Goal: Task Accomplishment & Management: Manage account settings

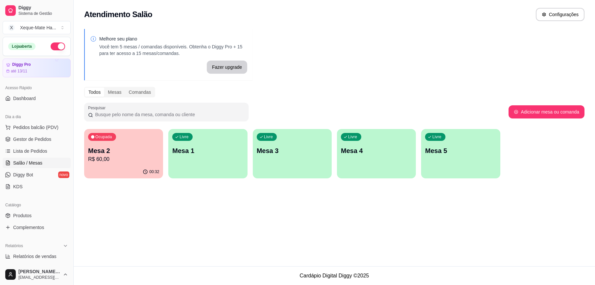
click at [109, 163] on div "Ocupada Mesa 2 R$ 60,00" at bounding box center [123, 147] width 79 height 36
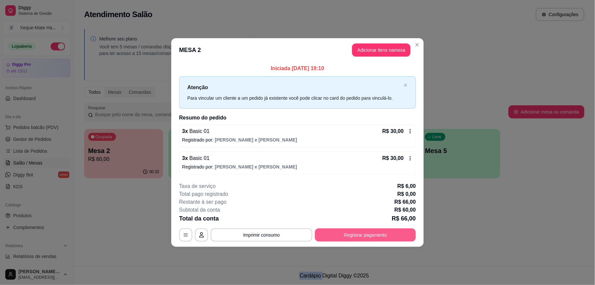
click at [385, 231] on button "Registrar pagamento" at bounding box center [365, 234] width 101 height 13
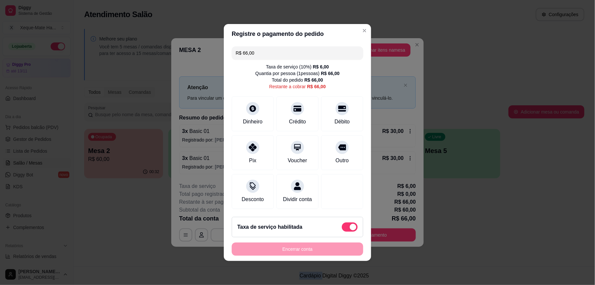
click at [350, 229] on span at bounding box center [353, 227] width 7 height 7
click at [337, 111] on div "Débito" at bounding box center [342, 112] width 46 height 38
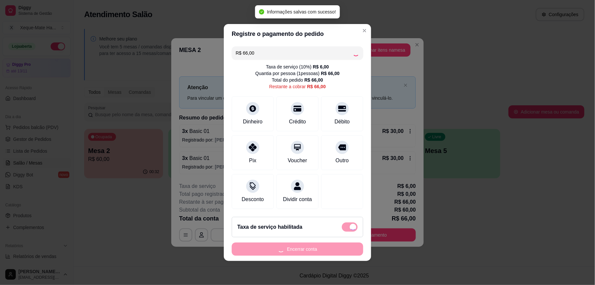
type input "R$ 0,00"
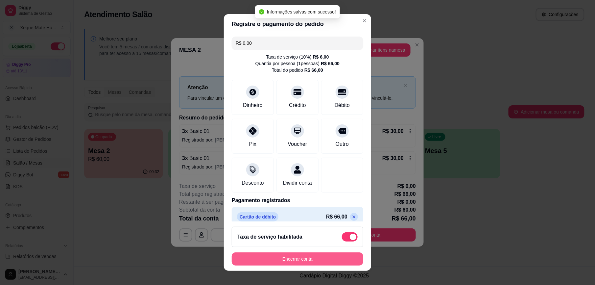
click at [304, 255] on button "Encerrar conta" at bounding box center [297, 258] width 131 height 13
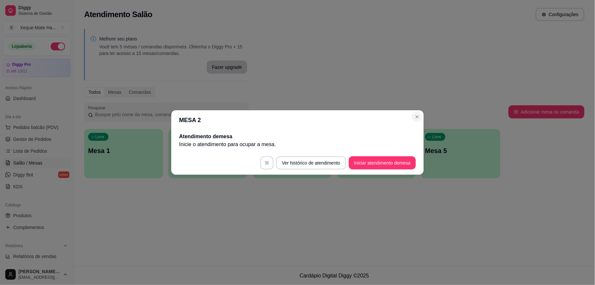
click at [416, 120] on div "Pesquisar" at bounding box center [296, 112] width 424 height 18
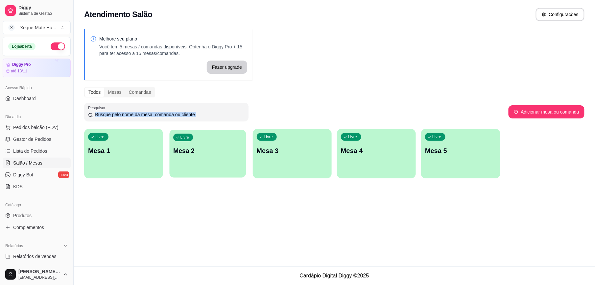
click at [191, 164] on div "Livre Mesa 2" at bounding box center [208, 150] width 77 height 40
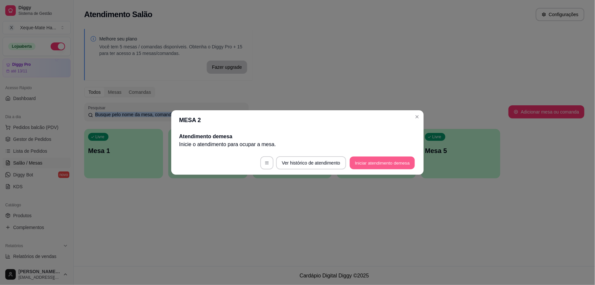
click at [399, 161] on button "Iniciar atendimento de mesa" at bounding box center [382, 162] width 65 height 13
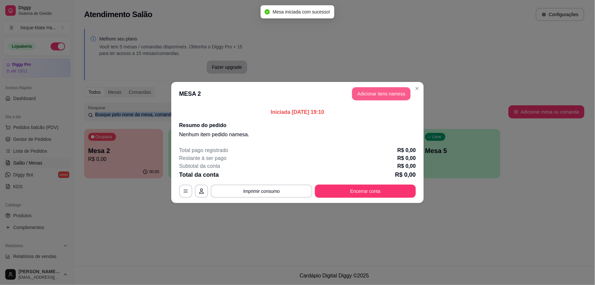
click at [370, 95] on button "Adicionar itens na mesa" at bounding box center [381, 93] width 59 height 13
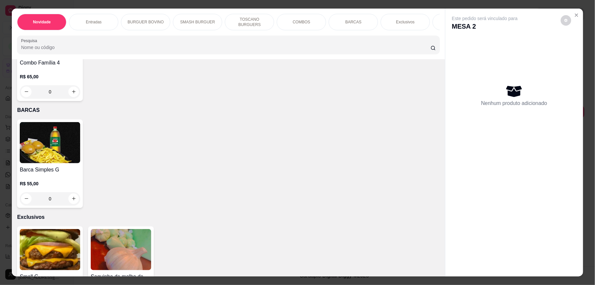
scroll to position [1004, 0]
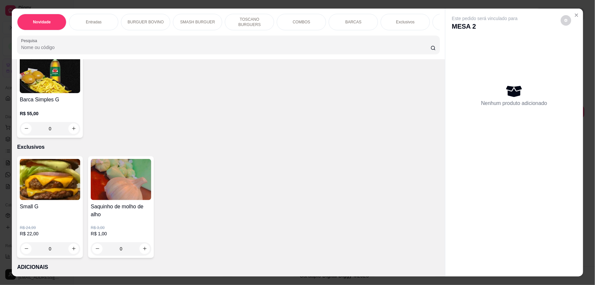
drag, startPoint x: 435, startPoint y: 188, endPoint x: 435, endPoint y: 194, distance: 5.6
click at [435, 194] on div "Item avulso Novidade Clássico Xeque R$ 20,00 R$ 17,00 0 Supremo smash R$ 18,00 …" at bounding box center [228, 167] width 433 height 217
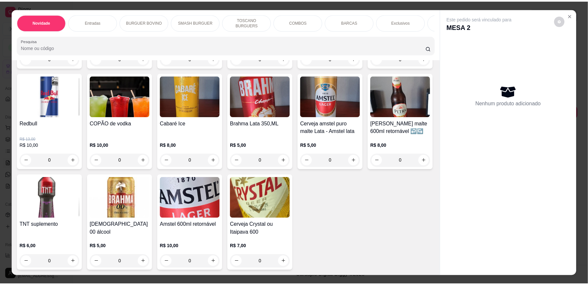
scroll to position [2029, 0]
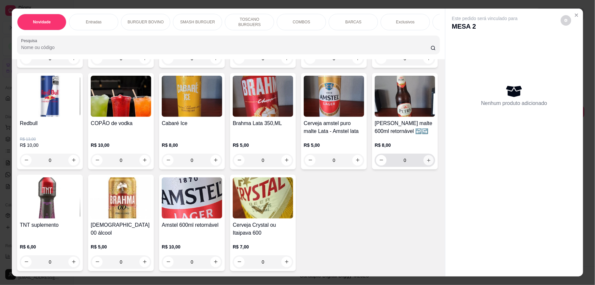
click at [426, 163] on icon "increase-product-quantity" at bounding box center [428, 160] width 5 height 5
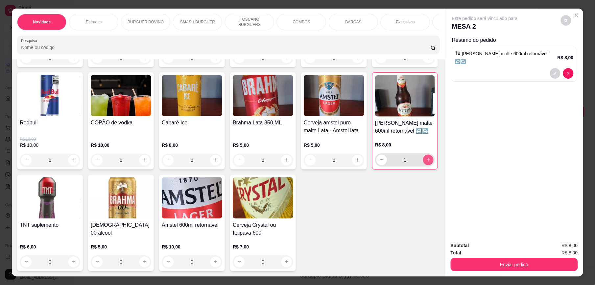
type input "1"
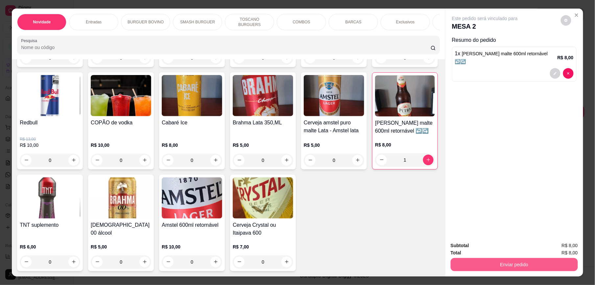
click at [529, 266] on button "Enviar pedido" at bounding box center [514, 264] width 127 height 13
click at [565, 245] on button "Enviar pedido" at bounding box center [560, 248] width 37 height 12
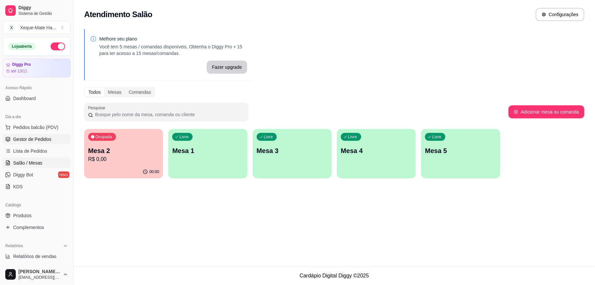
click at [39, 138] on span "Gestor de Pedidos" at bounding box center [32, 139] width 38 height 7
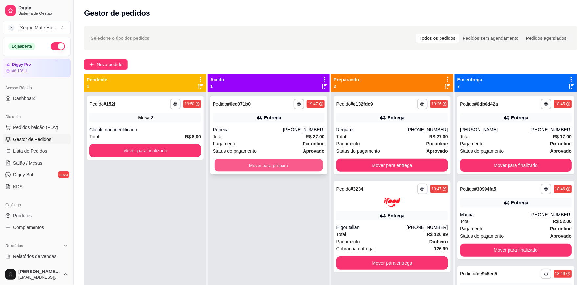
click at [254, 163] on button "Mover para preparo" at bounding box center [269, 165] width 108 height 13
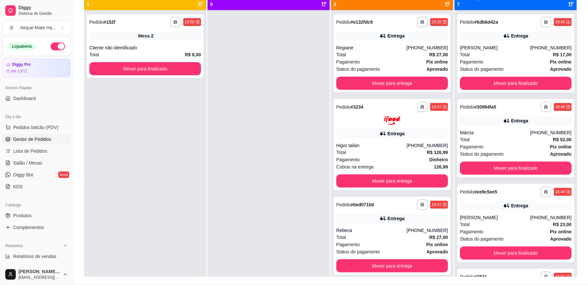
scroll to position [81, 0]
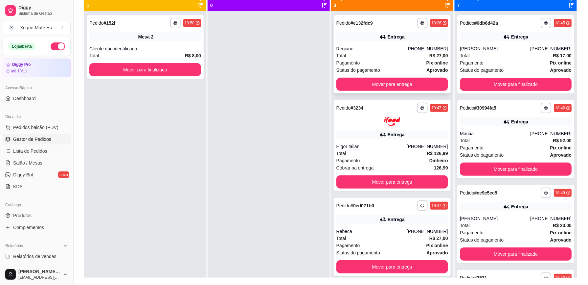
click at [375, 54] on div "Total R$ 27,00" at bounding box center [393, 55] width 112 height 7
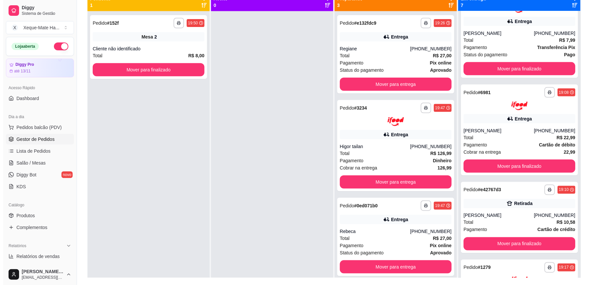
scroll to position [285, 0]
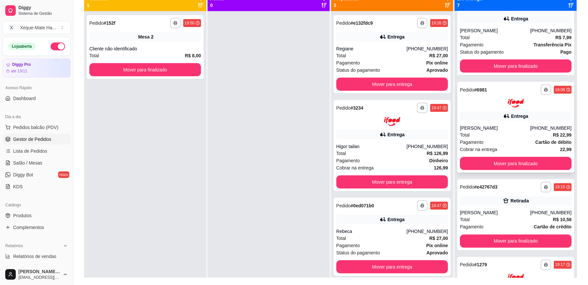
click at [489, 121] on div "**********" at bounding box center [516, 127] width 117 height 91
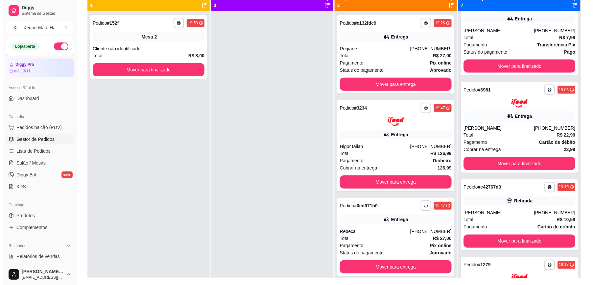
scroll to position [346, 0]
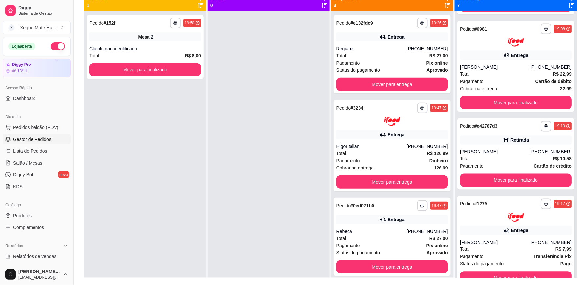
click at [512, 242] on div "[PERSON_NAME]" at bounding box center [495, 242] width 70 height 7
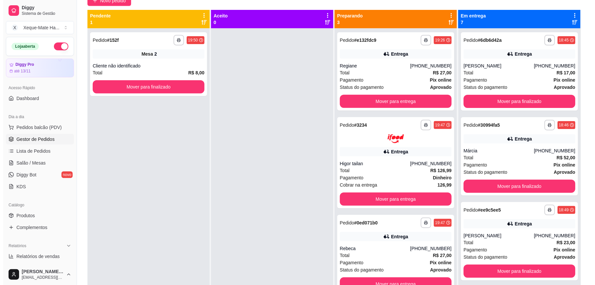
scroll to position [63, 0]
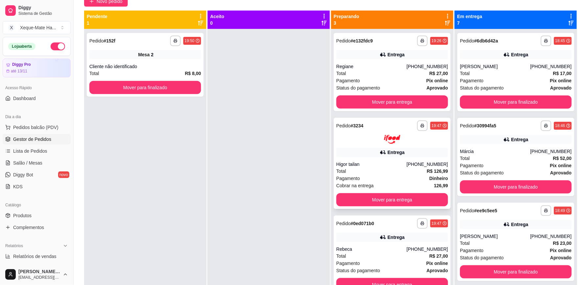
click at [378, 170] on div "Total R$ 126,99" at bounding box center [393, 170] width 112 height 7
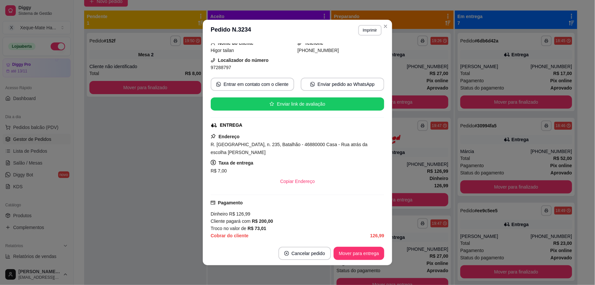
scroll to position [76, 0]
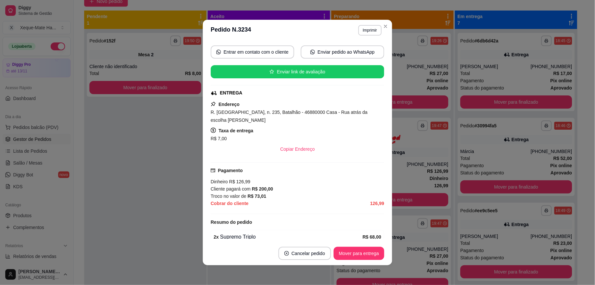
drag, startPoint x: 374, startPoint y: 183, endPoint x: 375, endPoint y: 187, distance: 4.1
click at [375, 187] on div "feito há 6 minutos Horário do pedido [DATE] 19:47 Status do pedido PREPARANDO N…" at bounding box center [298, 140] width 174 height 195
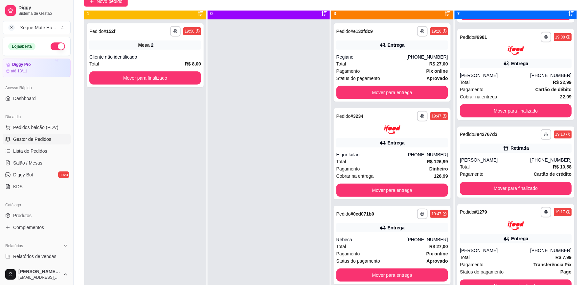
scroll to position [18, 0]
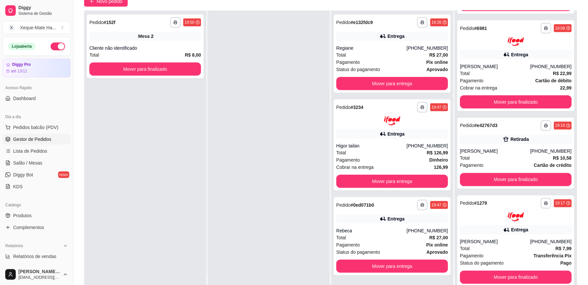
drag, startPoint x: 571, startPoint y: 241, endPoint x: 571, endPoint y: 226, distance: 15.8
click at [571, 226] on div "**********" at bounding box center [331, 153] width 494 height 285
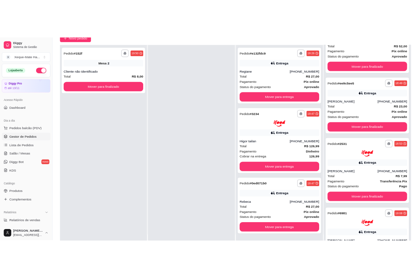
scroll to position [68, 0]
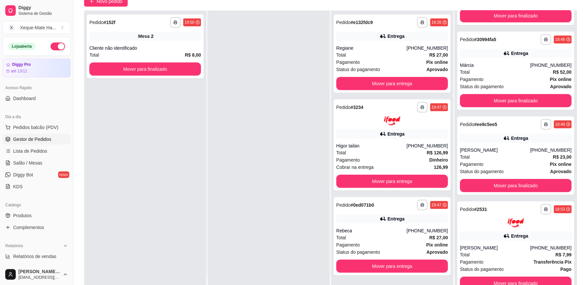
drag, startPoint x: 581, startPoint y: 92, endPoint x: 585, endPoint y: 48, distance: 44.2
click at [585, 48] on div "**********" at bounding box center [331, 131] width 515 height 344
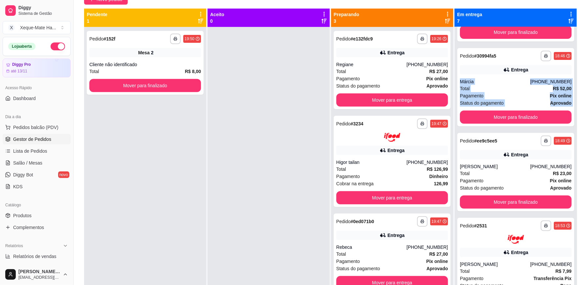
scroll to position [0, 0]
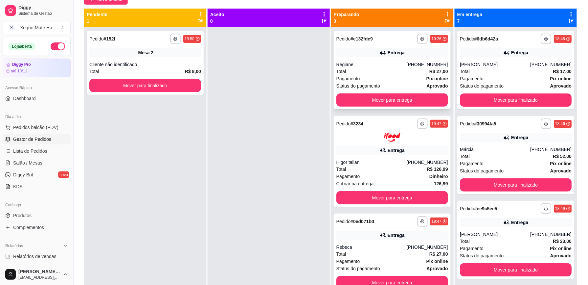
click at [396, 66] on div "Regiane" at bounding box center [372, 64] width 70 height 7
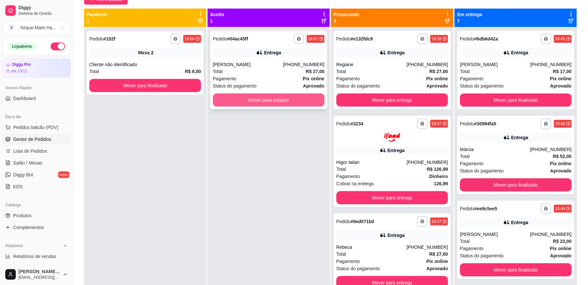
click at [290, 99] on button "Mover para preparo" at bounding box center [269, 99] width 112 height 13
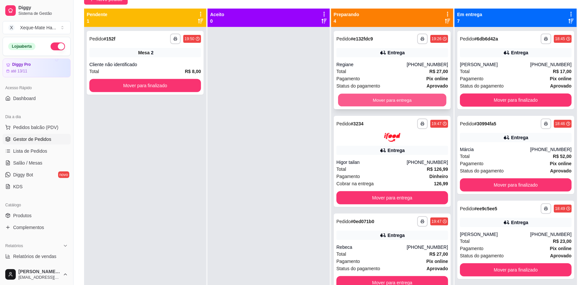
click at [414, 97] on button "Mover para entrega" at bounding box center [392, 100] width 108 height 13
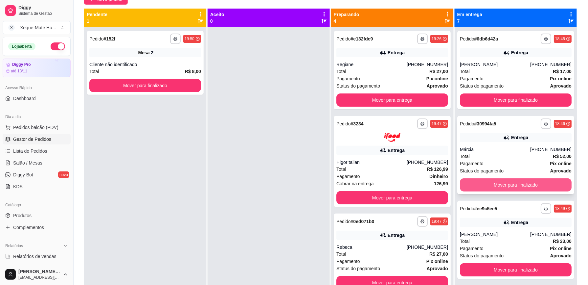
click at [527, 184] on button "Mover para finalizado" at bounding box center [516, 184] width 112 height 13
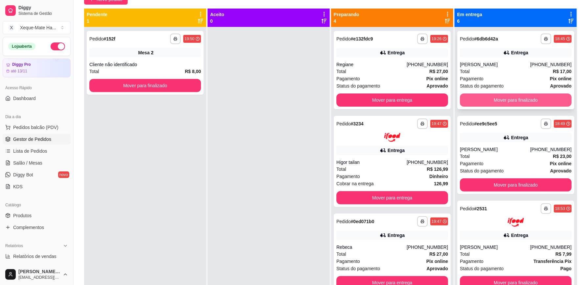
click at [529, 98] on button "Mover para finalizado" at bounding box center [516, 99] width 112 height 13
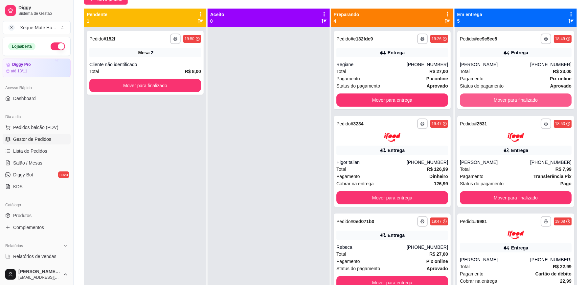
click at [529, 98] on button "Mover para finalizado" at bounding box center [516, 99] width 112 height 13
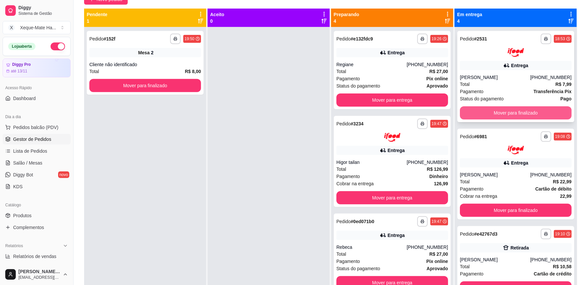
click at [531, 110] on button "Mover para finalizado" at bounding box center [516, 112] width 112 height 13
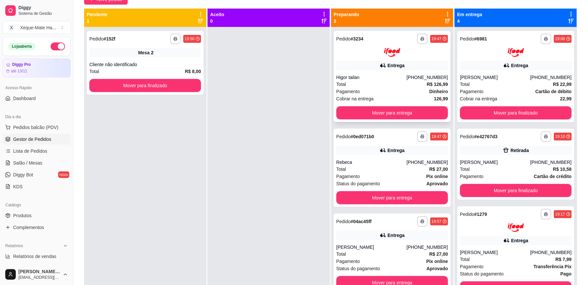
click at [394, 71] on div "**********" at bounding box center [392, 76] width 117 height 91
click at [392, 169] on div "Total R$ 27,00" at bounding box center [393, 168] width 112 height 7
click at [416, 108] on button "Mover para entrega" at bounding box center [393, 112] width 112 height 13
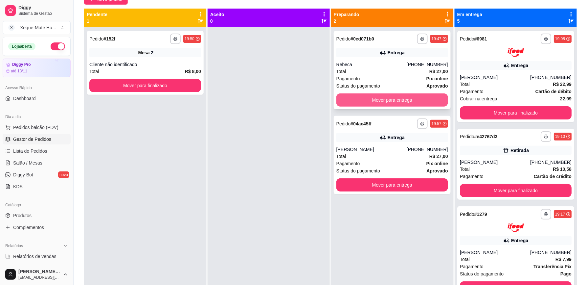
click at [415, 99] on button "Mover para entrega" at bounding box center [393, 99] width 112 height 13
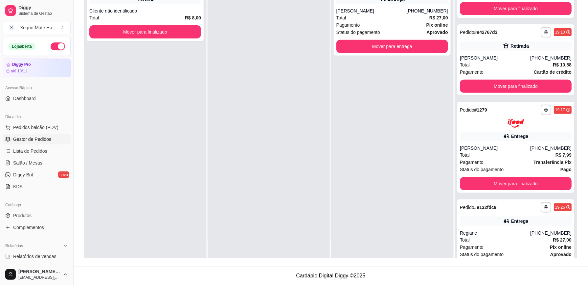
scroll to position [42, 0]
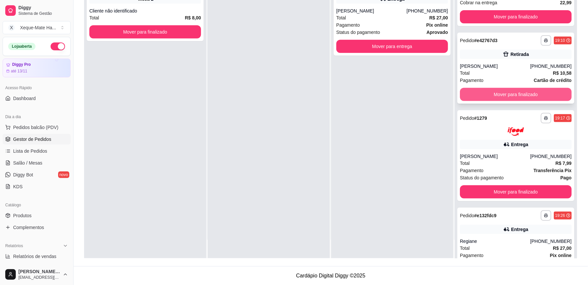
click at [530, 92] on button "Mover para finalizado" at bounding box center [516, 94] width 112 height 13
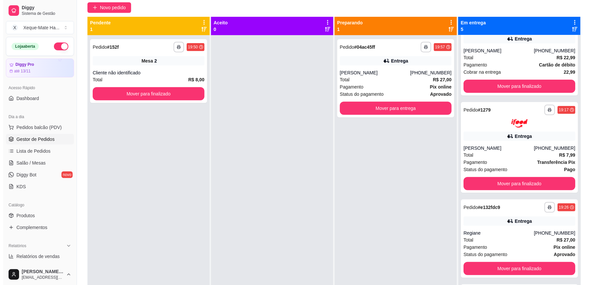
scroll to position [0, 0]
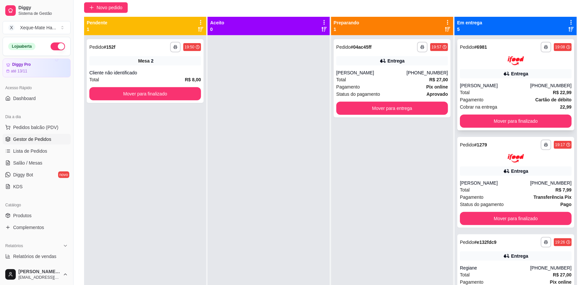
click at [495, 86] on div "[PERSON_NAME]" at bounding box center [495, 85] width 70 height 7
click at [484, 183] on div "[PERSON_NAME]" at bounding box center [495, 182] width 70 height 7
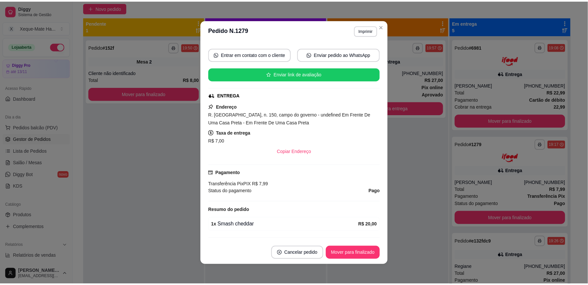
scroll to position [73, 0]
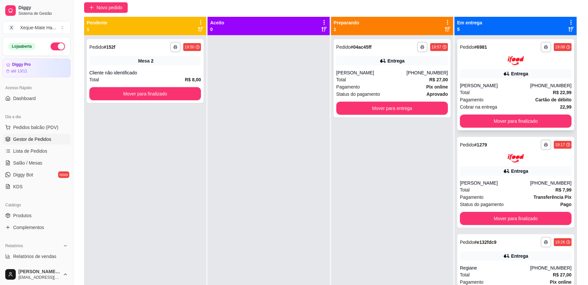
click at [526, 90] on div "Total R$ 22,99" at bounding box center [516, 92] width 112 height 7
click at [502, 122] on button "Mover para finalizado" at bounding box center [516, 120] width 108 height 13
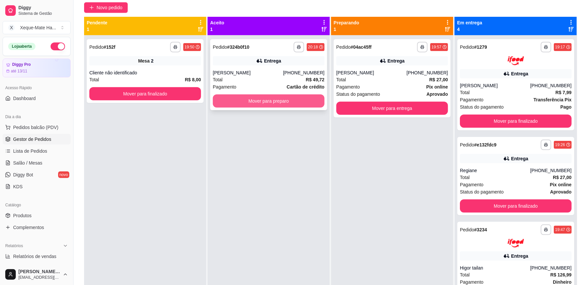
click at [295, 100] on button "Mover para preparo" at bounding box center [269, 100] width 112 height 13
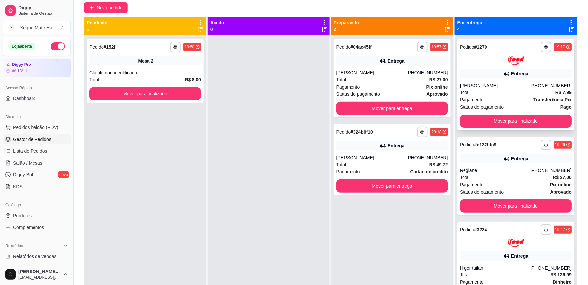
click at [500, 80] on div "**********" at bounding box center [516, 84] width 117 height 91
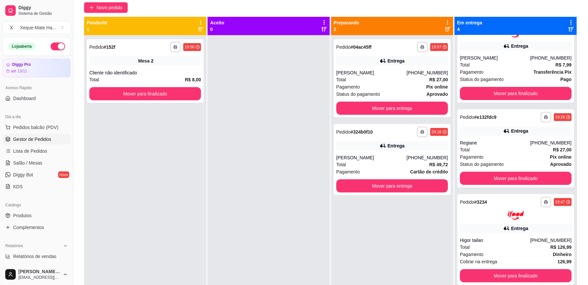
scroll to position [0, 0]
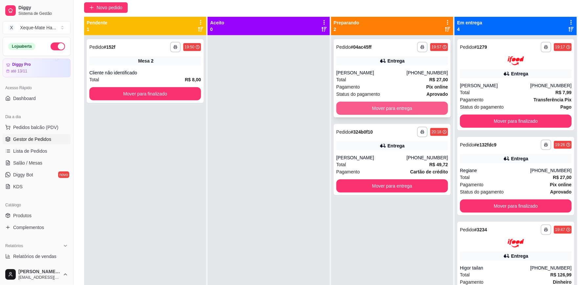
click at [436, 109] on button "Mover para entrega" at bounding box center [393, 108] width 112 height 13
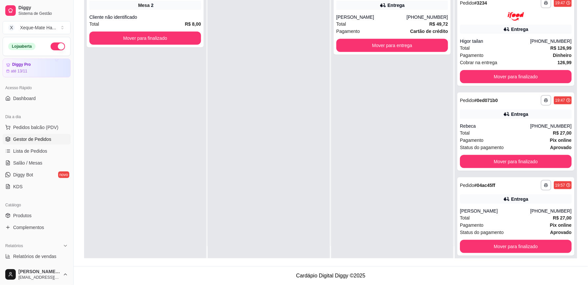
scroll to position [16, 0]
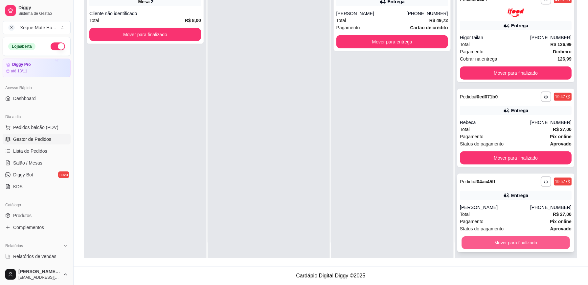
click at [543, 237] on button "Mover para finalizado" at bounding box center [516, 242] width 108 height 13
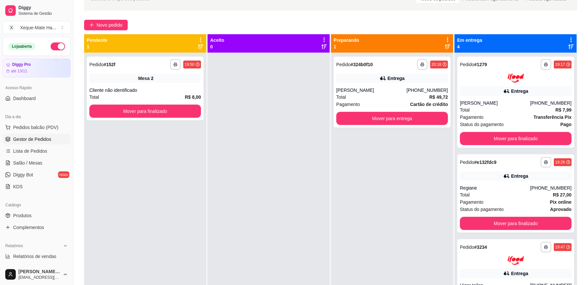
scroll to position [36, 0]
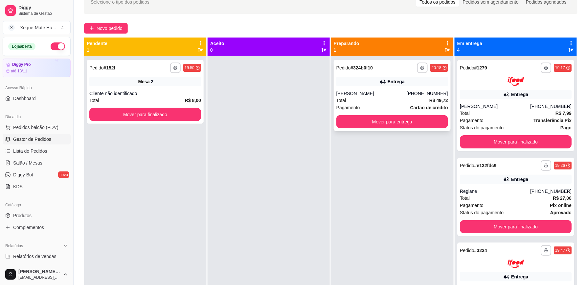
click at [408, 80] on div "Entrega" at bounding box center [393, 81] width 112 height 9
click at [401, 122] on button "Mover para entrega" at bounding box center [393, 121] width 112 height 13
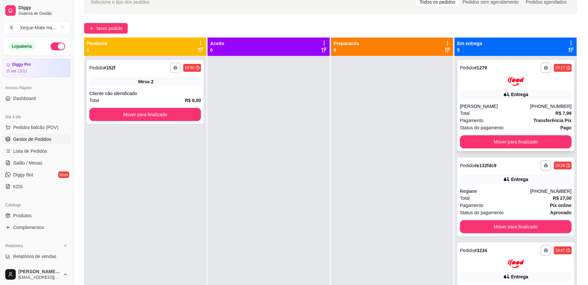
click at [477, 101] on div "**********" at bounding box center [516, 105] width 117 height 91
drag, startPoint x: 517, startPoint y: 227, endPoint x: 384, endPoint y: 203, distance: 135.1
click at [385, 203] on div at bounding box center [392, 198] width 122 height 285
click at [49, 218] on link "Produtos" at bounding box center [37, 215] width 68 height 11
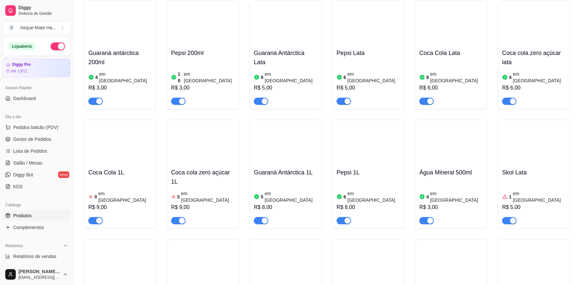
scroll to position [1877, 0]
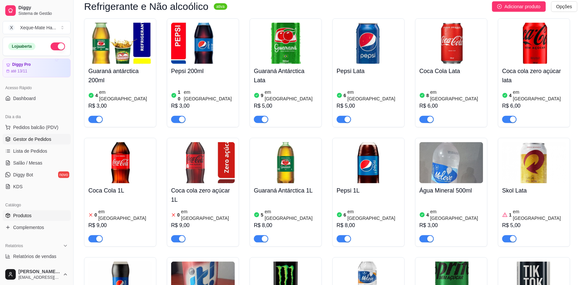
click at [51, 140] on link "Gestor de Pedidos" at bounding box center [37, 139] width 68 height 11
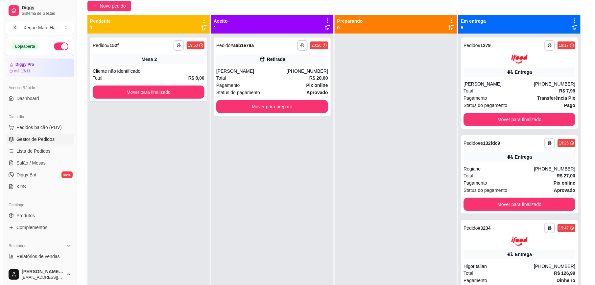
scroll to position [61, 0]
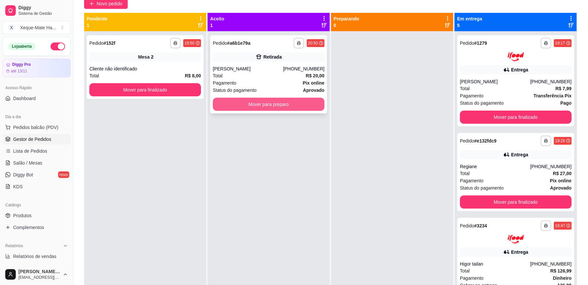
click at [280, 103] on button "Mover para preparo" at bounding box center [269, 104] width 112 height 13
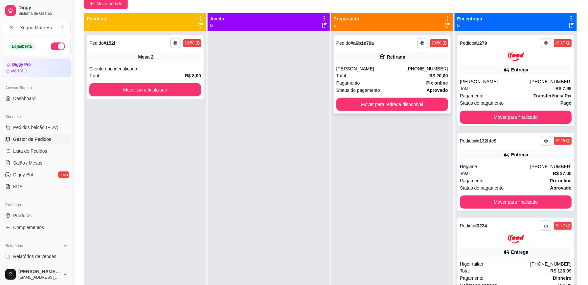
click at [384, 71] on div "[PERSON_NAME]" at bounding box center [372, 68] width 70 height 7
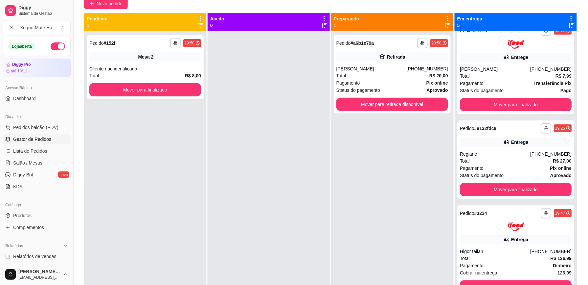
scroll to position [0, 0]
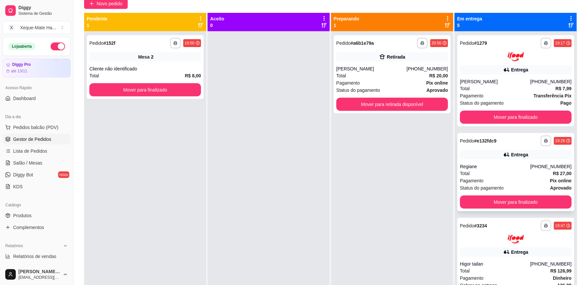
click at [511, 165] on div "Regiane" at bounding box center [495, 166] width 70 height 7
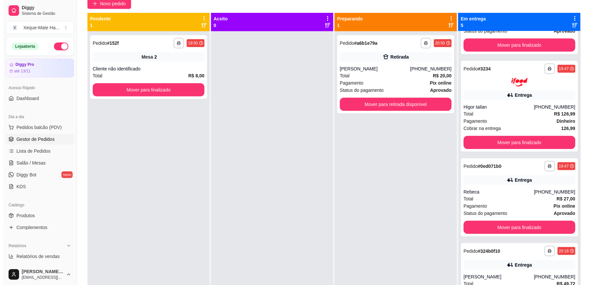
scroll to position [164, 0]
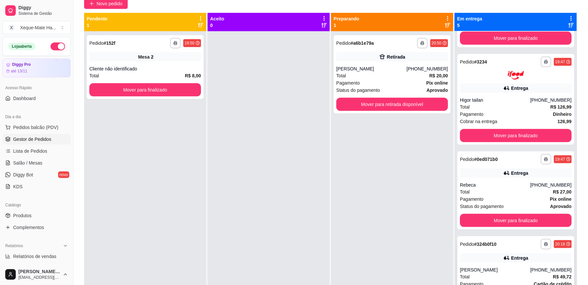
click at [513, 270] on div "[PERSON_NAME]" at bounding box center [495, 269] width 70 height 7
click at [49, 128] on span "Pedidos balcão (PDV)" at bounding box center [35, 127] width 45 height 7
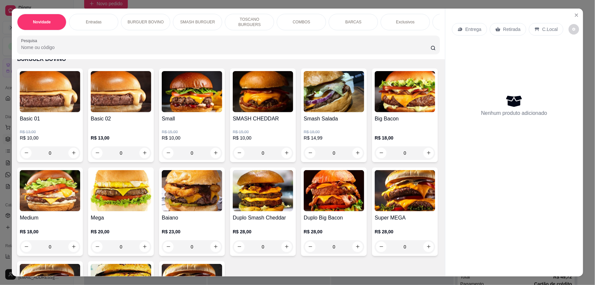
scroll to position [247, 0]
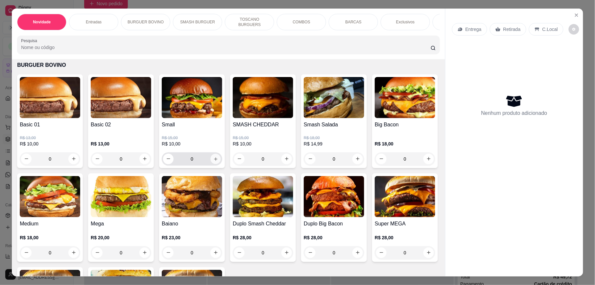
click at [213, 161] on icon "increase-product-quantity" at bounding box center [215, 158] width 5 height 5
type input "1"
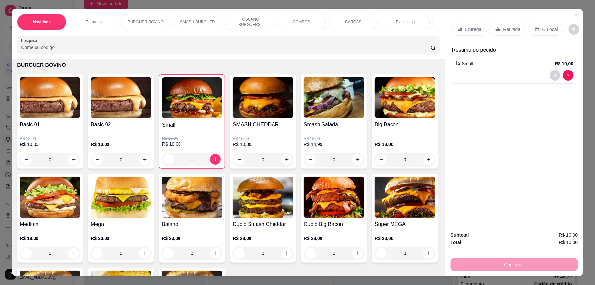
click at [508, 33] on div "Retirada" at bounding box center [508, 29] width 36 height 12
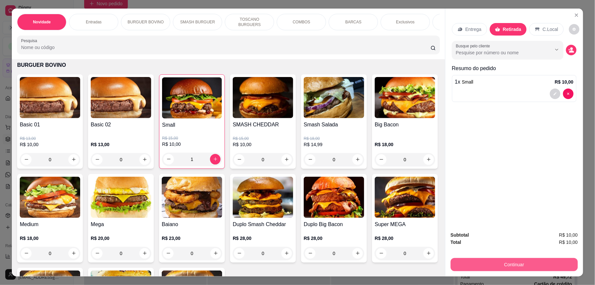
click at [516, 264] on button "Continuar" at bounding box center [514, 264] width 127 height 13
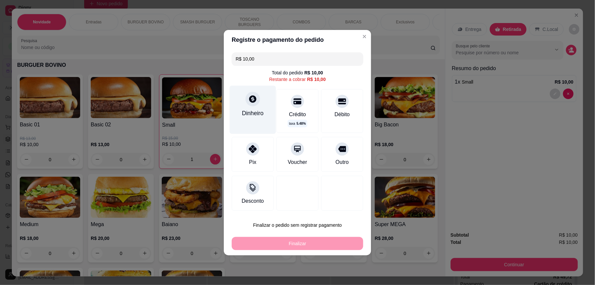
click at [258, 119] on div "Dinheiro" at bounding box center [253, 109] width 46 height 48
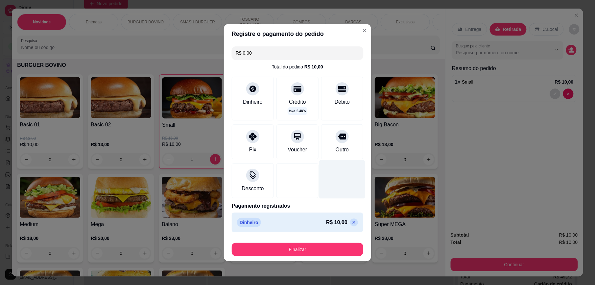
type input "R$ 0,00"
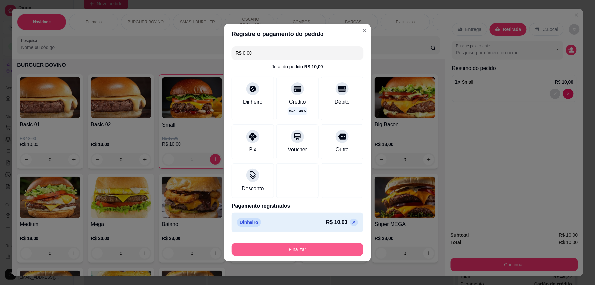
click at [313, 250] on button "Finalizar" at bounding box center [297, 249] width 131 height 13
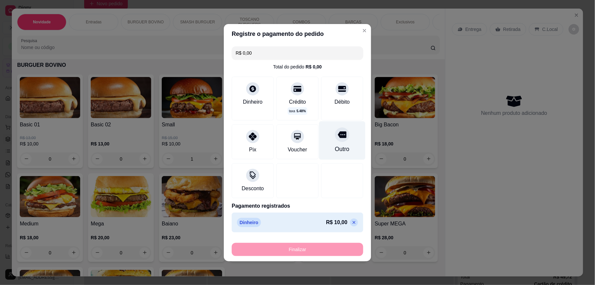
type input "0"
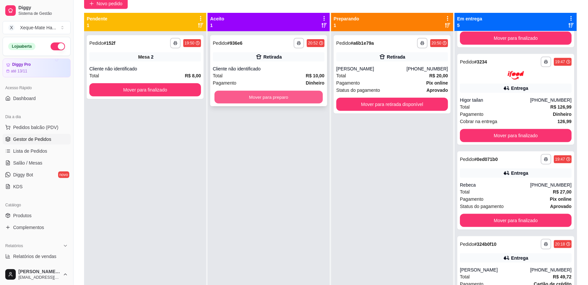
click at [283, 98] on button "Mover para preparo" at bounding box center [269, 97] width 108 height 13
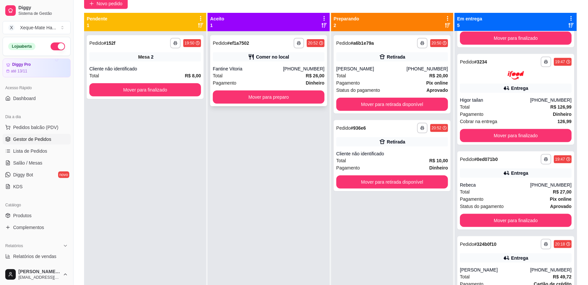
click at [302, 79] on div "Pagamento Dinheiro" at bounding box center [269, 82] width 112 height 7
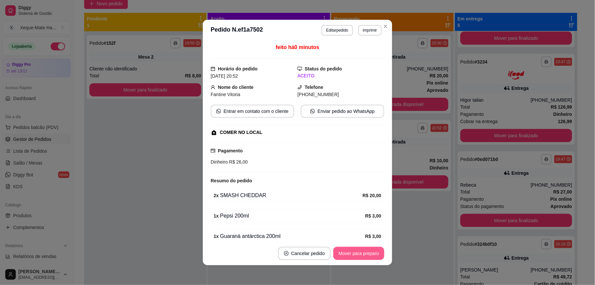
click at [365, 254] on button "Mover para preparo" at bounding box center [358, 253] width 51 height 13
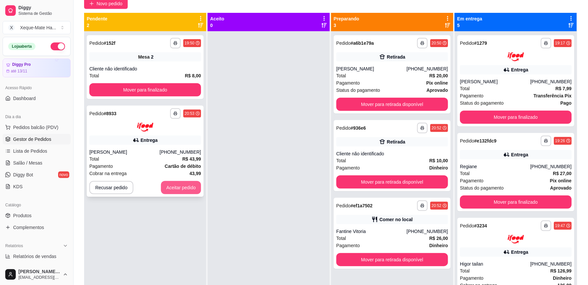
click at [186, 185] on button "Aceitar pedido" at bounding box center [181, 187] width 40 height 13
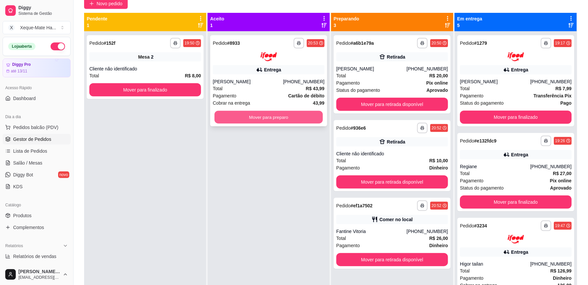
click at [294, 116] on button "Mover para preparo" at bounding box center [269, 116] width 108 height 13
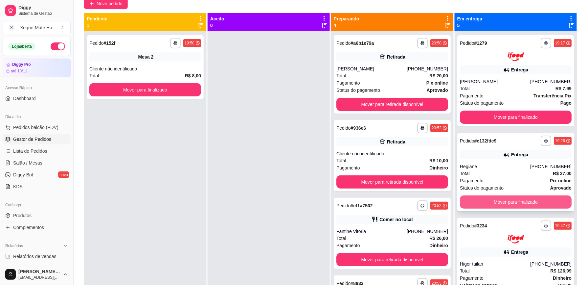
click at [541, 202] on button "Mover para finalizado" at bounding box center [516, 201] width 112 height 13
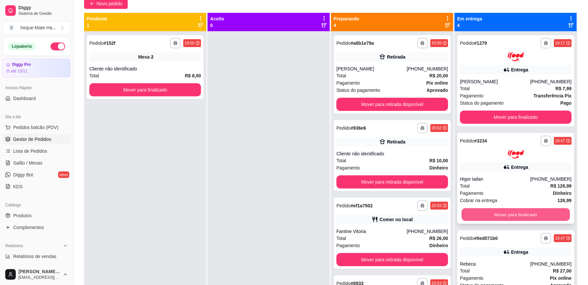
click at [522, 214] on button "Mover para finalizado" at bounding box center [516, 214] width 108 height 13
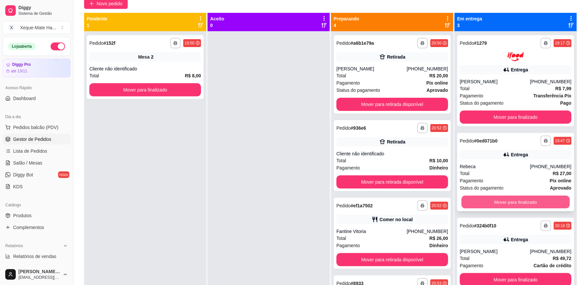
click at [536, 200] on button "Mover para finalizado" at bounding box center [516, 201] width 108 height 13
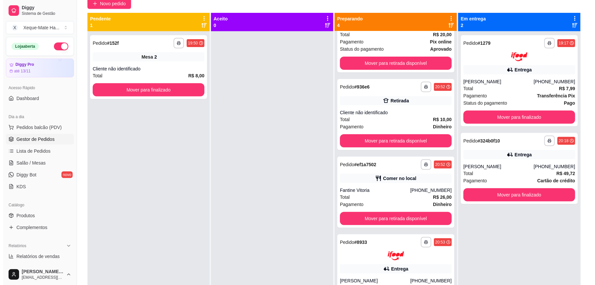
scroll to position [59, 0]
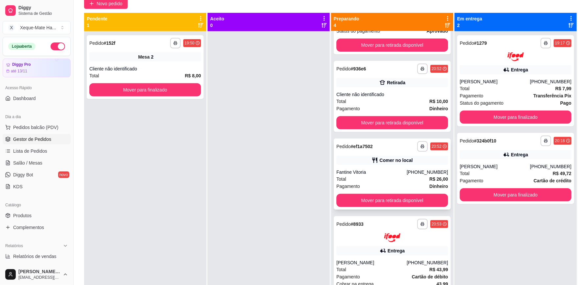
click at [346, 173] on div "Fantine Vitoria" at bounding box center [372, 172] width 70 height 7
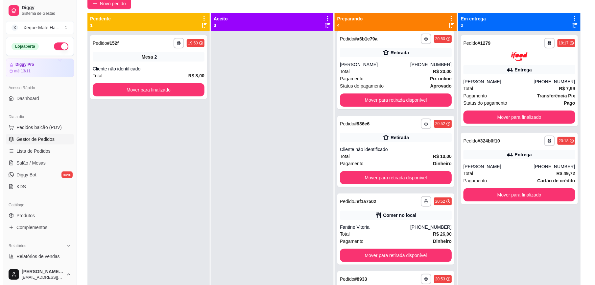
scroll to position [0, 0]
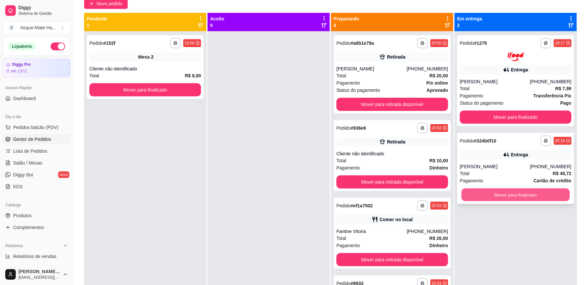
click at [511, 195] on button "Mover para finalizado" at bounding box center [516, 194] width 108 height 13
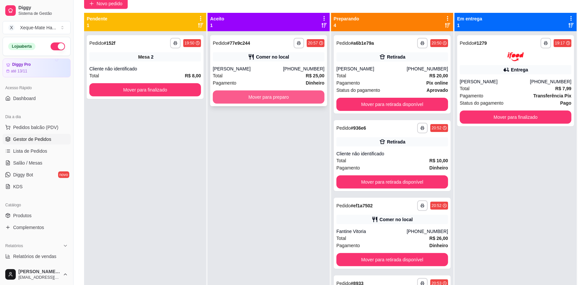
click at [298, 99] on button "Mover para preparo" at bounding box center [269, 96] width 112 height 13
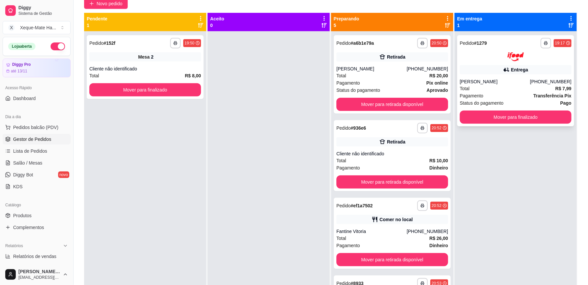
click at [477, 86] on div "Total R$ 7,99" at bounding box center [516, 88] width 112 height 7
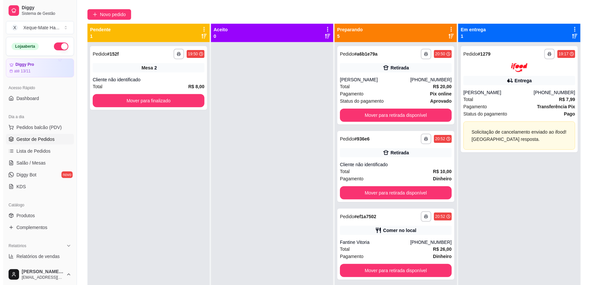
scroll to position [65, 0]
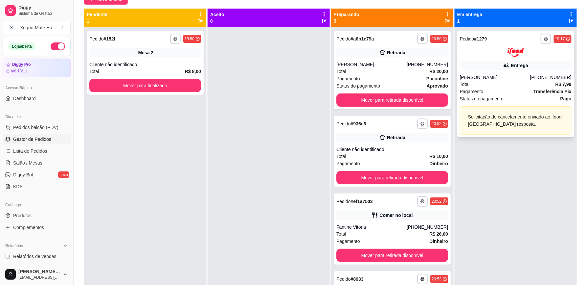
click at [533, 87] on div "Total R$ 7,99" at bounding box center [516, 84] width 112 height 7
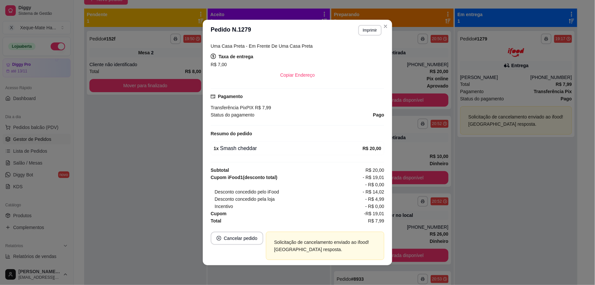
scroll to position [151, 0]
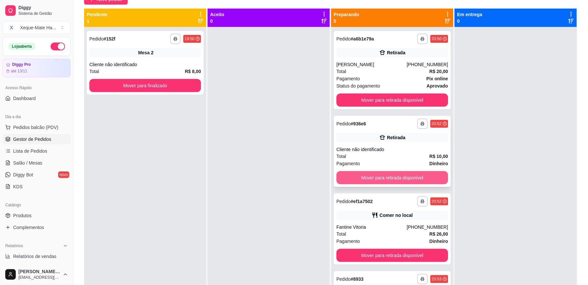
click at [420, 176] on button "Mover para retirada disponível" at bounding box center [393, 177] width 112 height 13
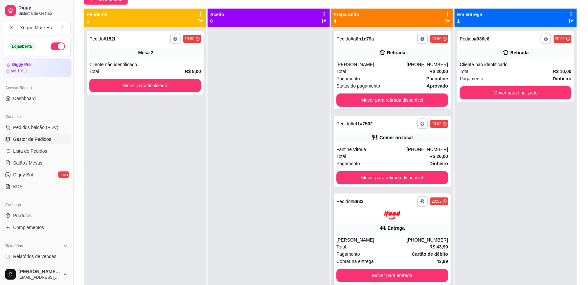
click at [377, 243] on div "Total R$ 43,99" at bounding box center [393, 246] width 112 height 7
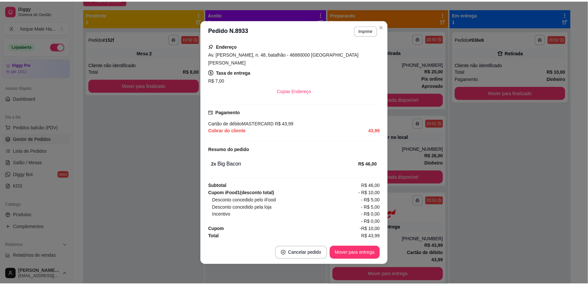
scroll to position [139, 0]
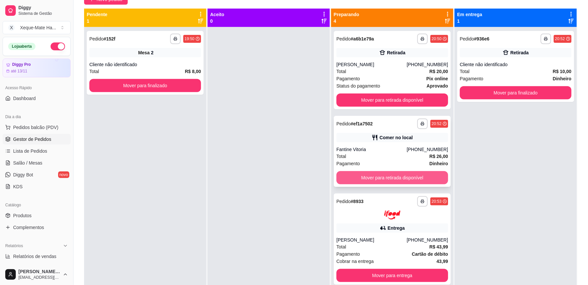
click at [407, 178] on button "Mover para retirada disponível" at bounding box center [393, 177] width 112 height 13
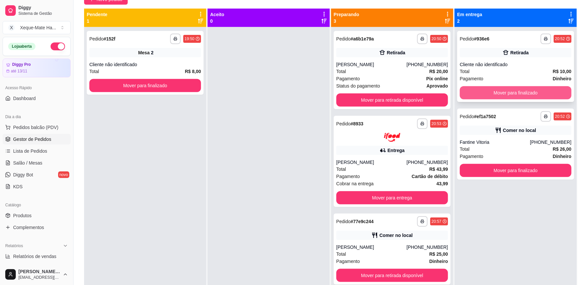
click at [521, 92] on button "Mover para finalizado" at bounding box center [516, 92] width 112 height 13
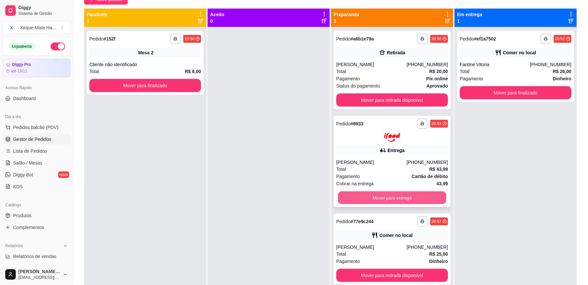
click at [389, 195] on button "Mover para entrega" at bounding box center [392, 197] width 108 height 13
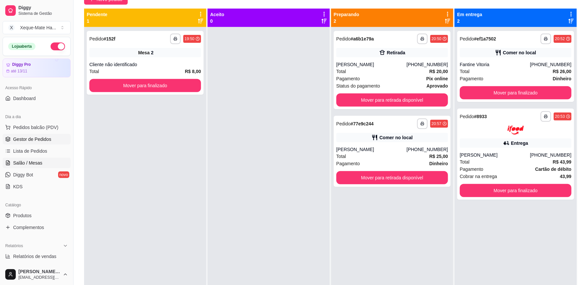
click at [45, 162] on link "Salão / Mesas" at bounding box center [37, 162] width 68 height 11
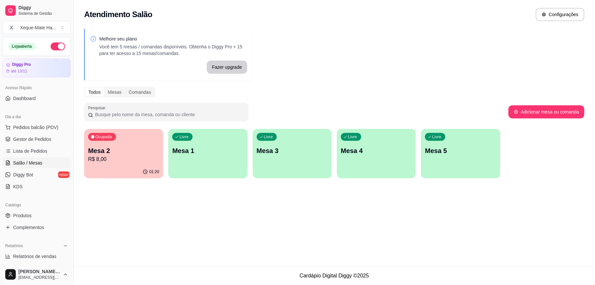
click at [138, 161] on p "R$ 8,00" at bounding box center [123, 159] width 71 height 8
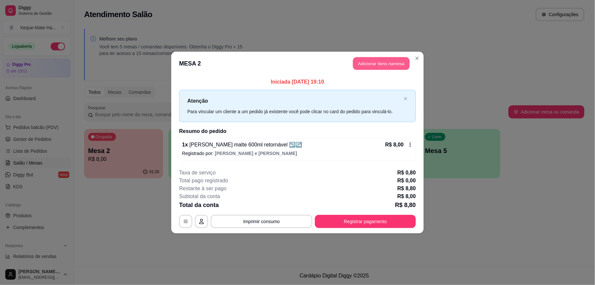
click at [388, 63] on button "Adicionar itens na mesa" at bounding box center [381, 63] width 57 height 13
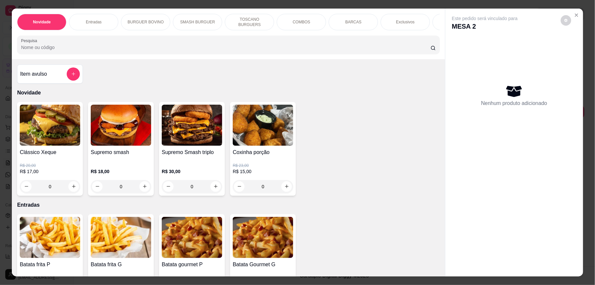
scroll to position [155, 0]
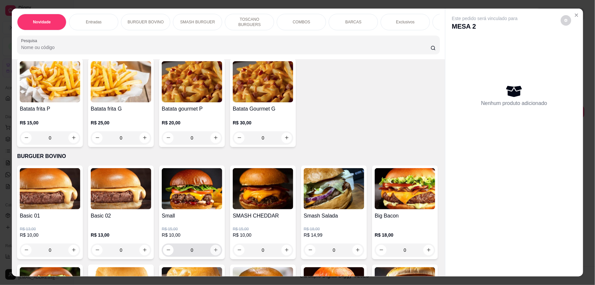
click at [214, 252] on icon "increase-product-quantity" at bounding box center [216, 250] width 4 height 4
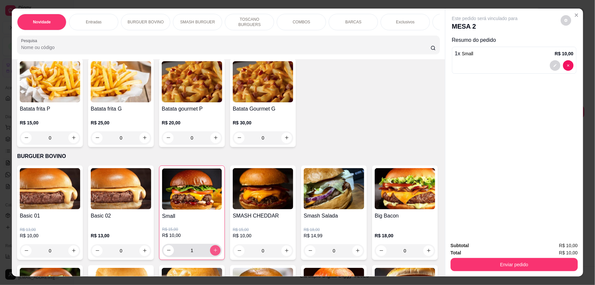
type input "1"
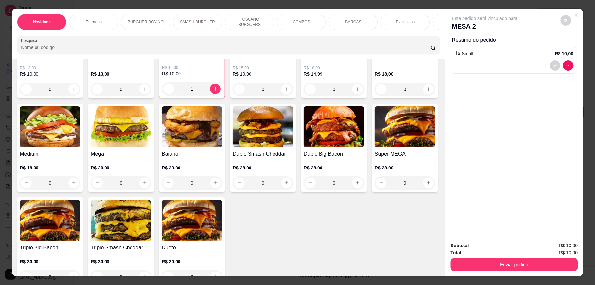
scroll to position [327, 0]
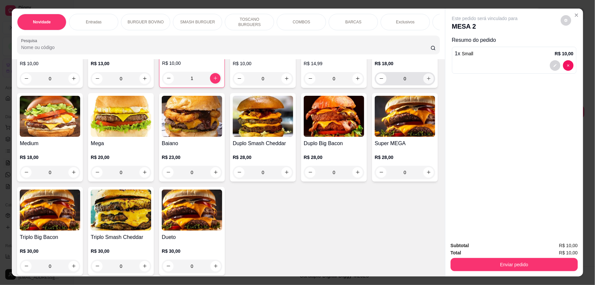
click at [426, 81] on icon "increase-product-quantity" at bounding box center [428, 78] width 5 height 5
type input "1"
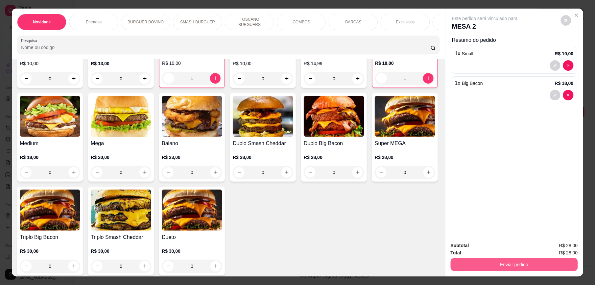
click at [529, 265] on button "Enviar pedido" at bounding box center [514, 264] width 127 height 13
click at [566, 245] on button "Enviar pedido" at bounding box center [560, 248] width 37 height 12
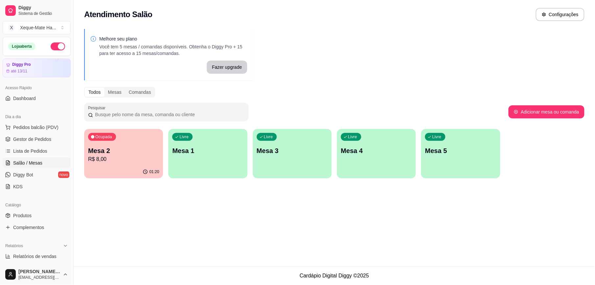
click at [121, 167] on div "01:20" at bounding box center [123, 171] width 79 height 13
click at [41, 139] on span "Gestor de Pedidos" at bounding box center [32, 139] width 38 height 7
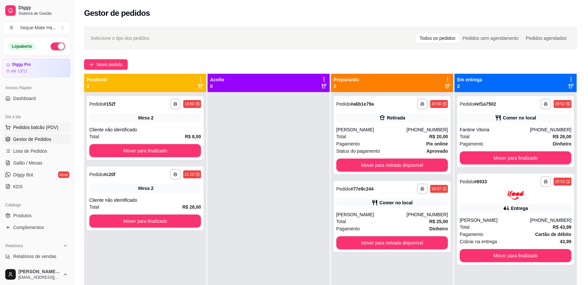
click at [54, 128] on span "Pedidos balcão (PDV)" at bounding box center [35, 127] width 45 height 7
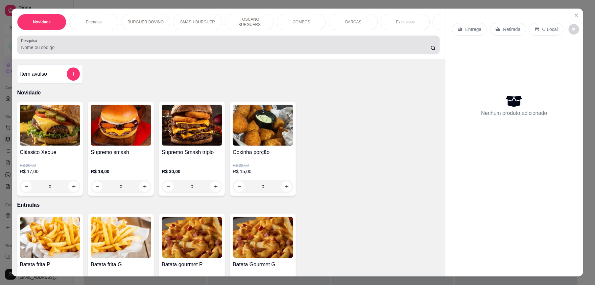
click at [241, 50] on div at bounding box center [228, 44] width 415 height 13
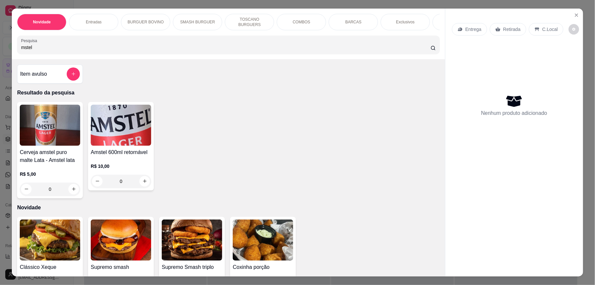
click at [148, 51] on input "mstel" at bounding box center [226, 47] width 410 height 7
type input "mstel"
click at [140, 186] on button "increase-product-quantity" at bounding box center [144, 181] width 11 height 11
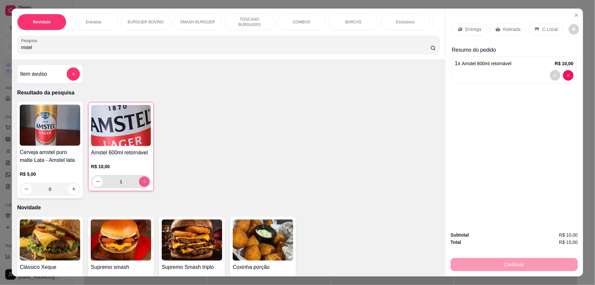
type input "1"
click at [142, 184] on icon "increase-product-quantity" at bounding box center [144, 181] width 5 height 5
type input "2"
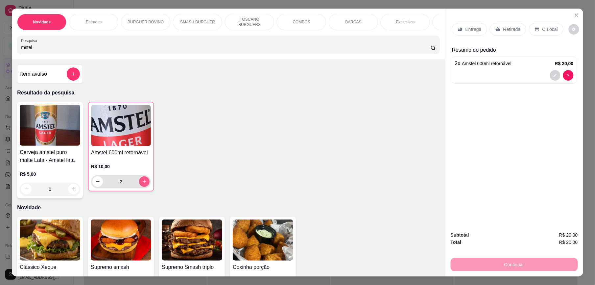
click at [142, 184] on icon "increase-product-quantity" at bounding box center [144, 181] width 5 height 5
type input "3"
click at [142, 184] on icon "increase-product-quantity" at bounding box center [144, 181] width 5 height 5
type input "4"
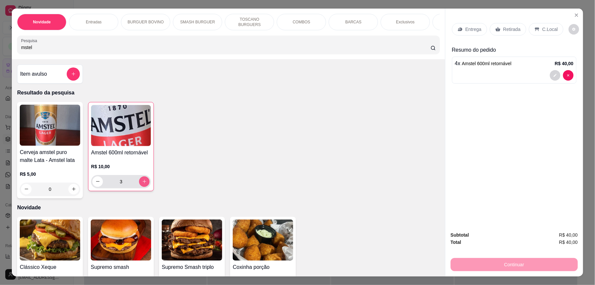
type input "4"
click at [542, 30] on p "C.Local" at bounding box center [549, 29] width 15 height 7
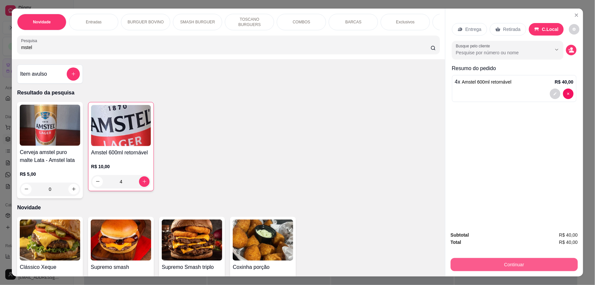
click at [523, 263] on button "Continuar" at bounding box center [514, 264] width 127 height 13
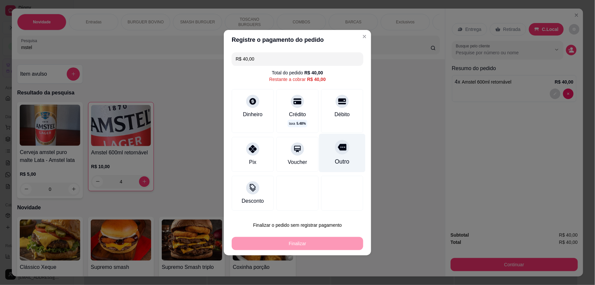
click at [334, 156] on div "Outro" at bounding box center [342, 152] width 46 height 38
type input "R$ 0,00"
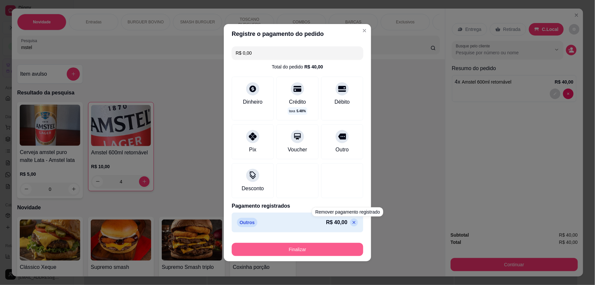
click at [324, 249] on button "Finalizar" at bounding box center [297, 249] width 131 height 13
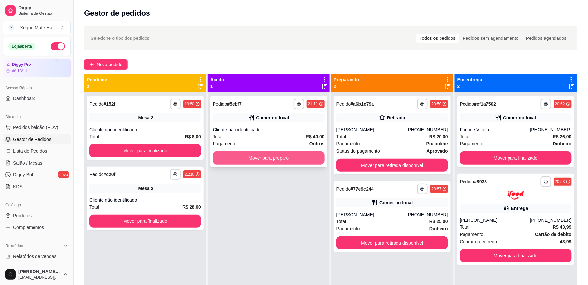
click at [249, 157] on button "Mover para preparo" at bounding box center [269, 157] width 112 height 13
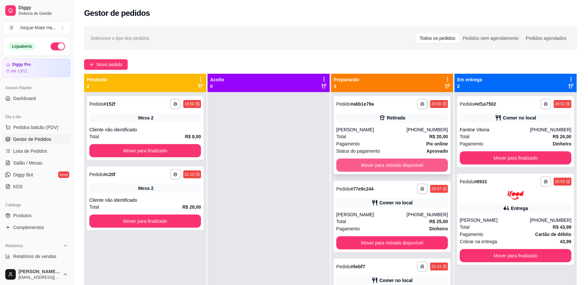
click at [397, 162] on button "Mover para retirada disponível" at bounding box center [393, 164] width 112 height 13
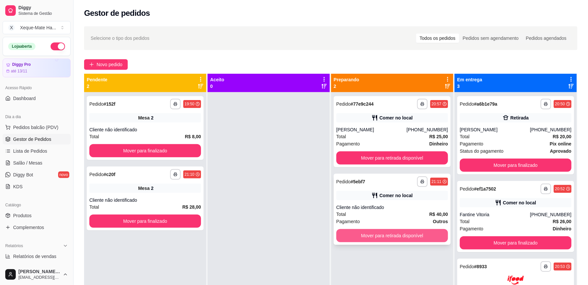
click at [403, 234] on button "Mover para retirada disponível" at bounding box center [393, 235] width 112 height 13
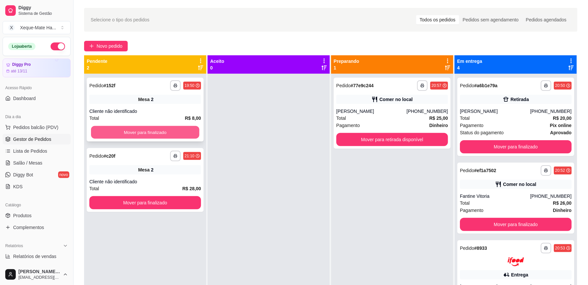
click at [185, 130] on button "Mover para finalizado" at bounding box center [145, 132] width 108 height 13
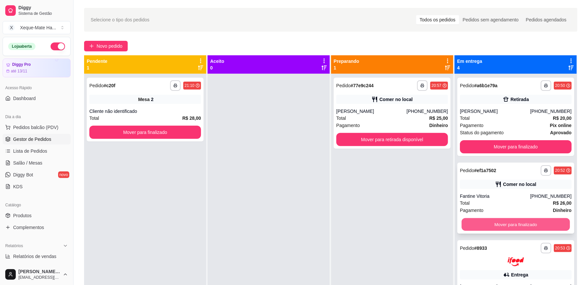
click at [480, 227] on button "Mover para finalizado" at bounding box center [516, 224] width 108 height 13
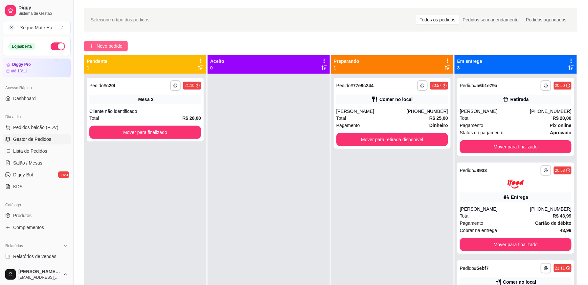
click at [120, 42] on span "Novo pedido" at bounding box center [110, 45] width 26 height 7
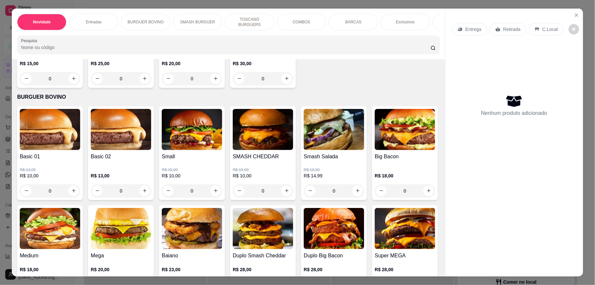
scroll to position [161, 0]
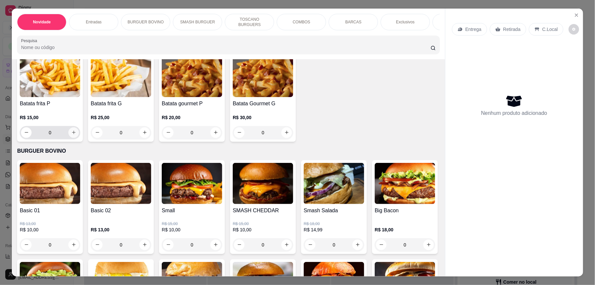
click at [72, 134] on icon "increase-product-quantity" at bounding box center [74, 133] width 4 height 4
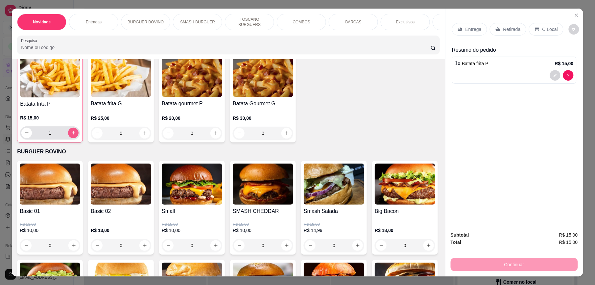
type input "1"
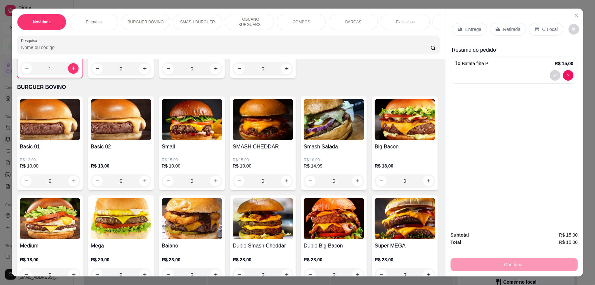
scroll to position [263, 0]
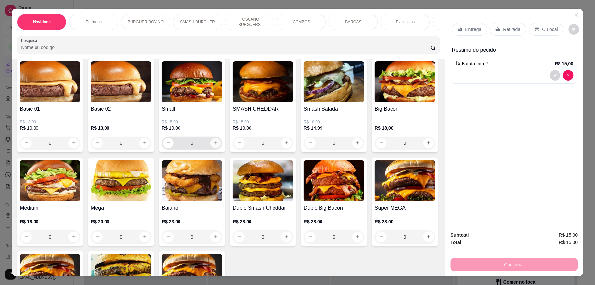
click at [214, 145] on icon "increase-product-quantity" at bounding box center [216, 143] width 4 height 4
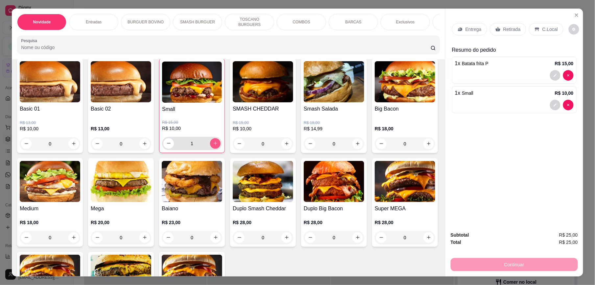
click at [213, 146] on icon "increase-product-quantity" at bounding box center [215, 143] width 5 height 5
type input "4"
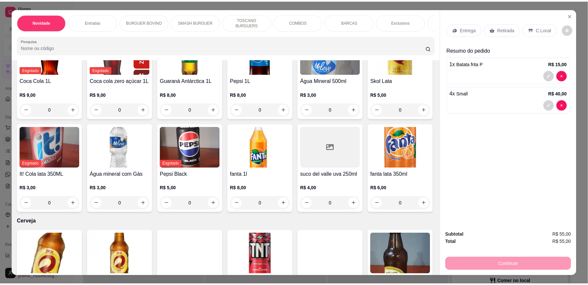
scroll to position [1606, 0]
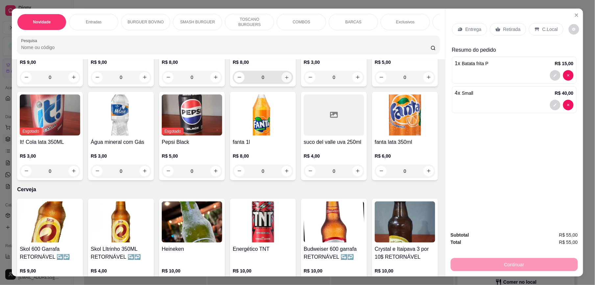
click at [289, 80] on icon "increase-product-quantity" at bounding box center [286, 77] width 5 height 5
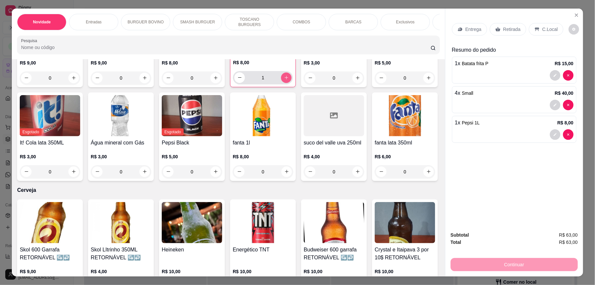
type input "1"
click at [542, 28] on p "C.Local" at bounding box center [549, 29] width 15 height 7
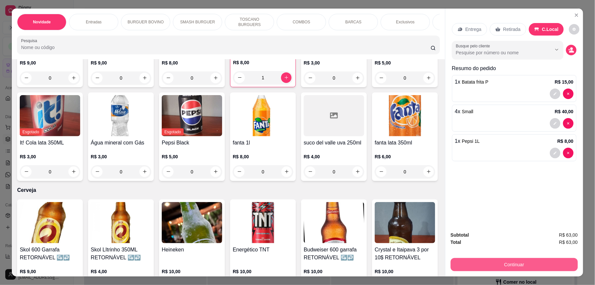
click at [475, 264] on button "Continuar" at bounding box center [514, 264] width 127 height 13
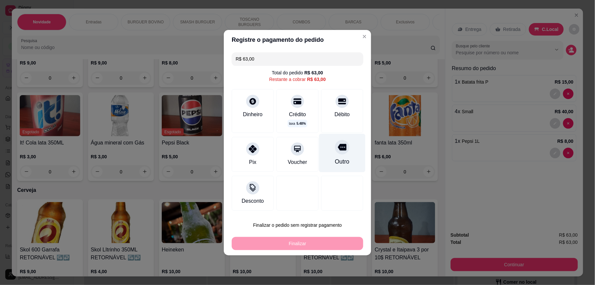
click at [348, 140] on div "Outro" at bounding box center [342, 152] width 46 height 38
type input "R$ 0,00"
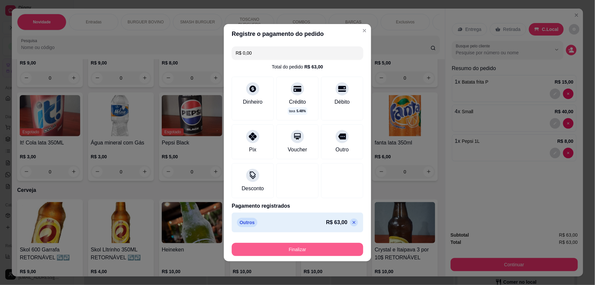
click at [326, 250] on button "Finalizar" at bounding box center [297, 249] width 131 height 13
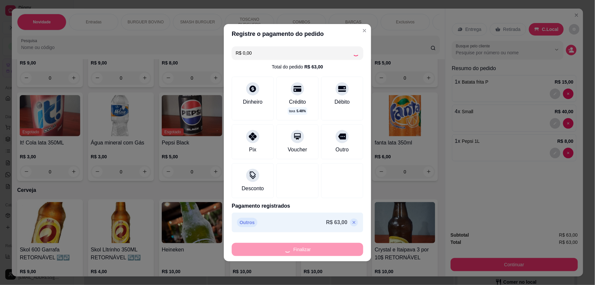
type input "0"
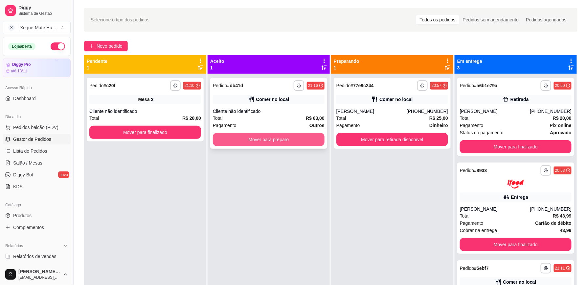
click at [310, 141] on button "Mover para preparo" at bounding box center [269, 139] width 112 height 13
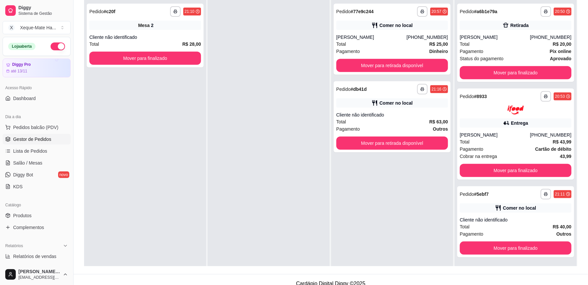
scroll to position [100, 0]
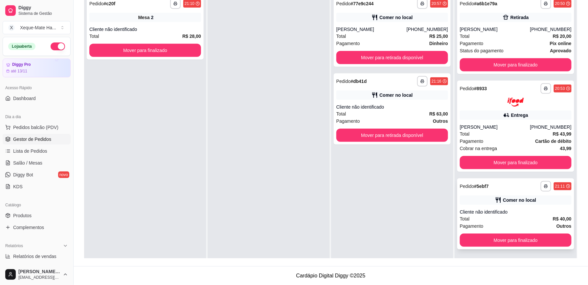
click at [490, 211] on div "Cliente não identificado" at bounding box center [516, 211] width 112 height 7
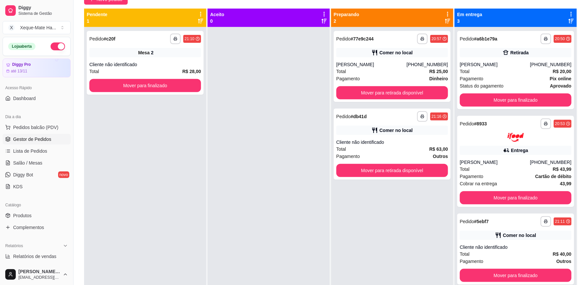
scroll to position [66, 0]
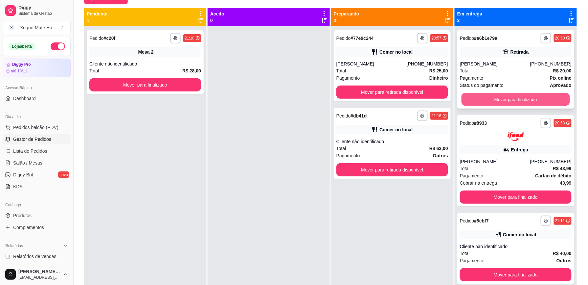
click at [505, 100] on button "Mover para finalizado" at bounding box center [516, 99] width 108 height 13
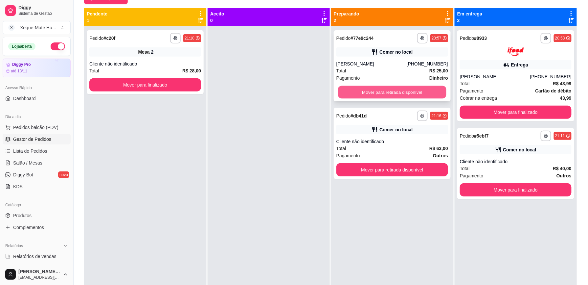
click at [405, 89] on button "Mover para retirada disponível" at bounding box center [392, 92] width 108 height 13
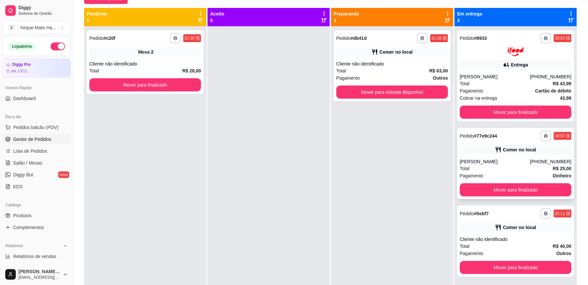
click at [525, 165] on div "Total R$ 25,00" at bounding box center [516, 168] width 112 height 7
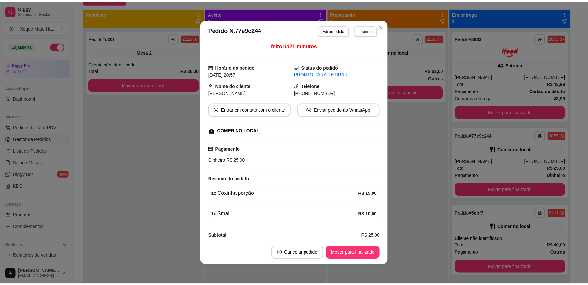
scroll to position [12, 0]
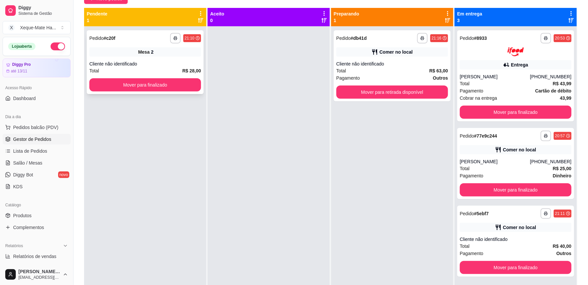
click at [153, 64] on div "Cliente não identificado" at bounding box center [145, 63] width 112 height 7
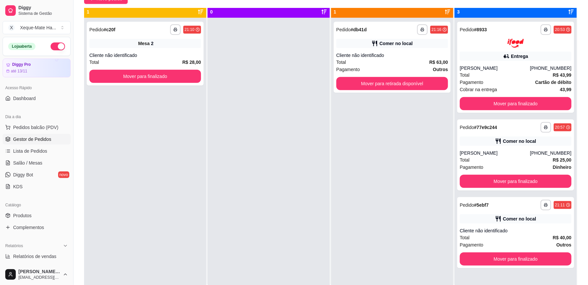
scroll to position [18, 0]
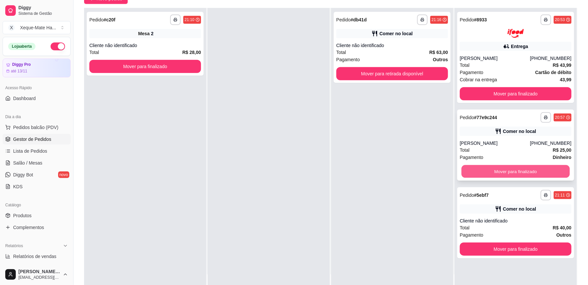
click at [557, 168] on button "Mover para finalizado" at bounding box center [516, 171] width 108 height 13
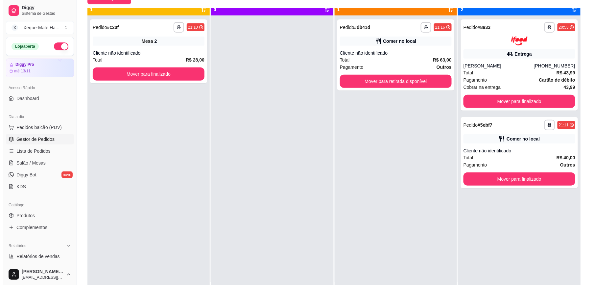
scroll to position [0, 0]
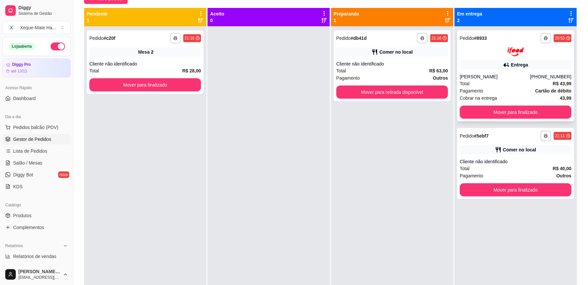
click at [511, 83] on div "Total R$ 43,99" at bounding box center [516, 83] width 112 height 7
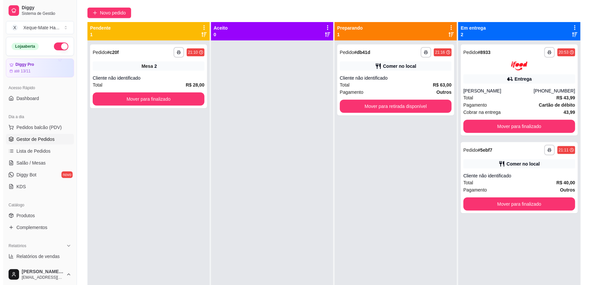
scroll to position [51, 0]
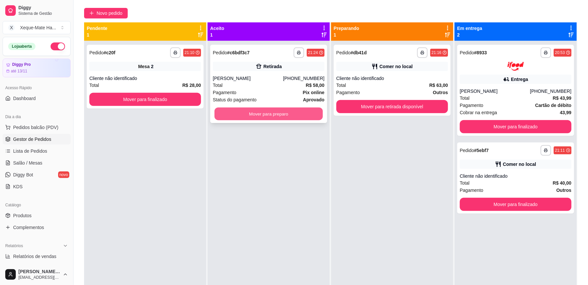
click at [307, 112] on button "Mover para preparo" at bounding box center [269, 113] width 108 height 13
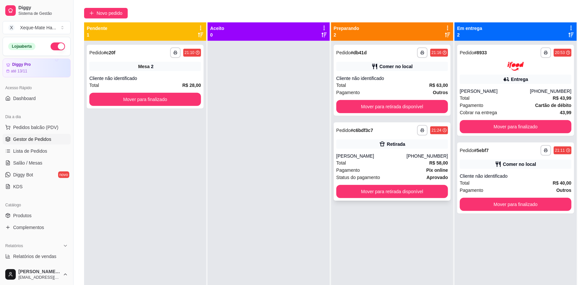
click at [374, 165] on div "Total R$ 58,00" at bounding box center [393, 162] width 112 height 7
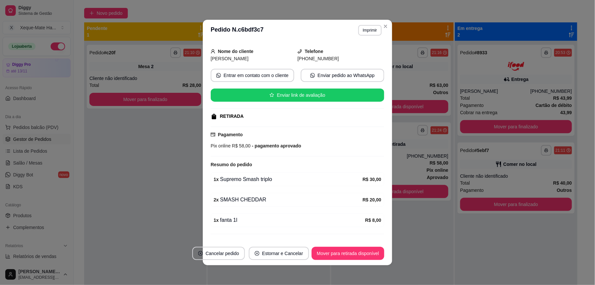
scroll to position [53, 0]
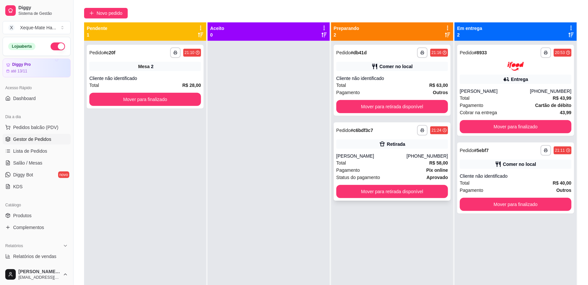
click at [390, 164] on div "Total R$ 58,00" at bounding box center [393, 162] width 112 height 7
click at [44, 218] on link "Produtos" at bounding box center [37, 215] width 68 height 11
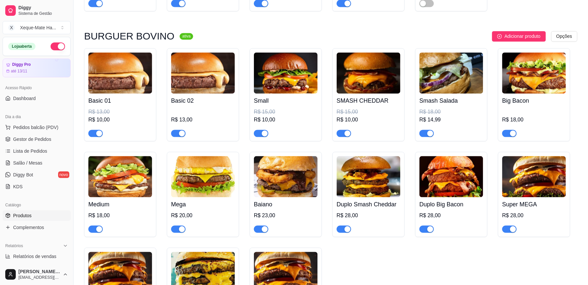
scroll to position [252, 0]
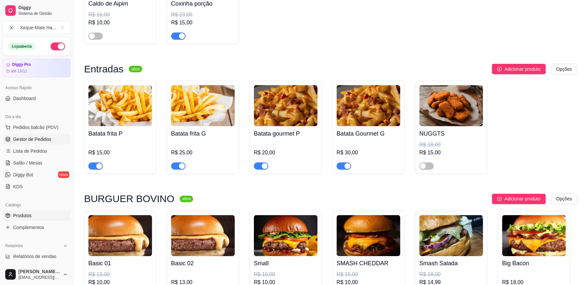
click at [38, 141] on span "Gestor de Pedidos" at bounding box center [32, 139] width 38 height 7
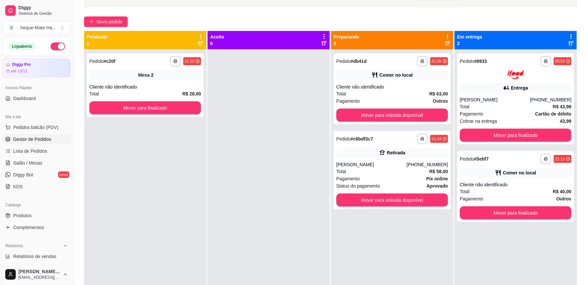
scroll to position [44, 0]
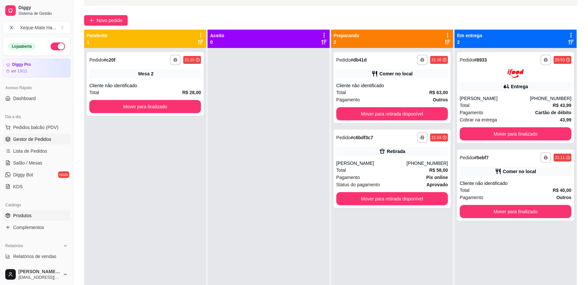
click at [27, 214] on span "Produtos" at bounding box center [22, 215] width 18 height 7
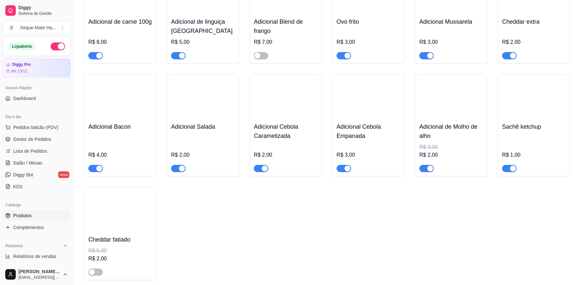
scroll to position [1570, 0]
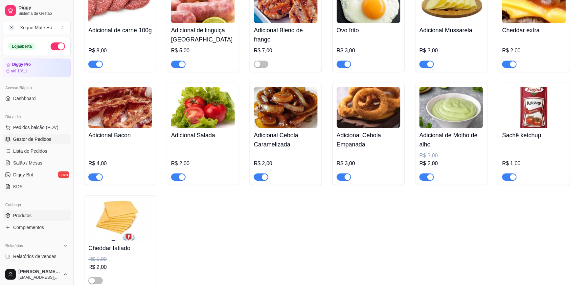
click at [49, 139] on span "Gestor de Pedidos" at bounding box center [32, 139] width 38 height 7
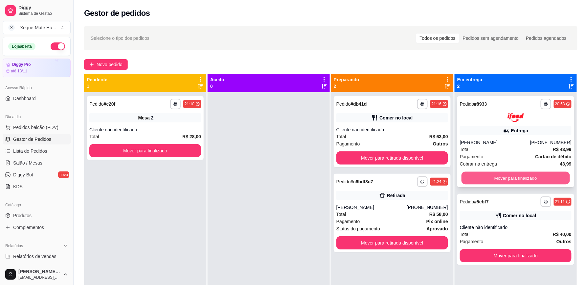
click at [531, 178] on button "Mover para finalizado" at bounding box center [516, 177] width 108 height 13
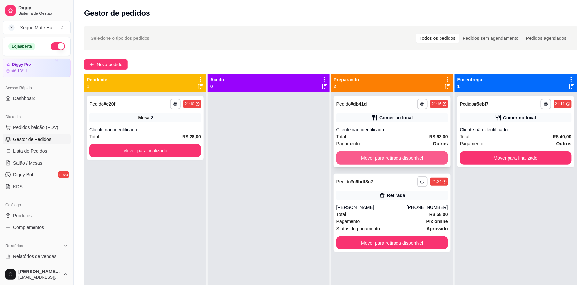
click at [394, 156] on button "Mover para retirada disponível" at bounding box center [393, 157] width 112 height 13
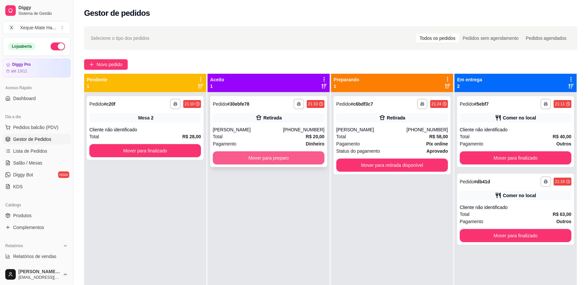
click at [293, 160] on button "Mover para preparo" at bounding box center [269, 157] width 112 height 13
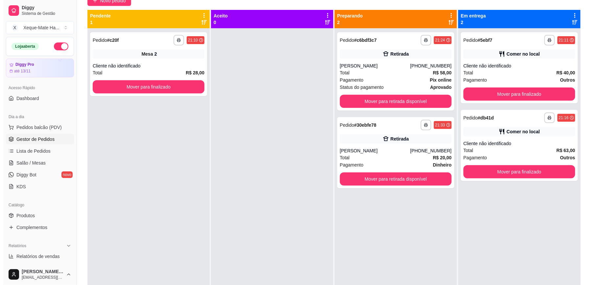
scroll to position [68, 0]
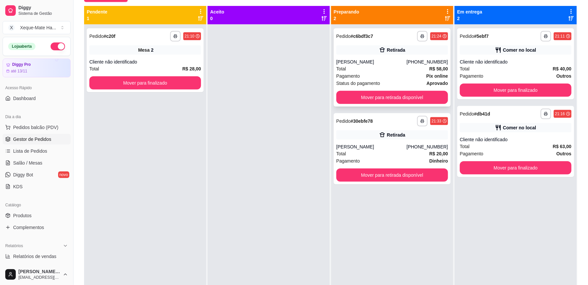
click at [389, 70] on div "Total R$ 58,00" at bounding box center [393, 68] width 112 height 7
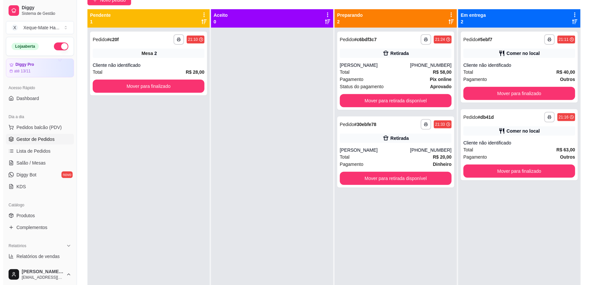
scroll to position [66, 0]
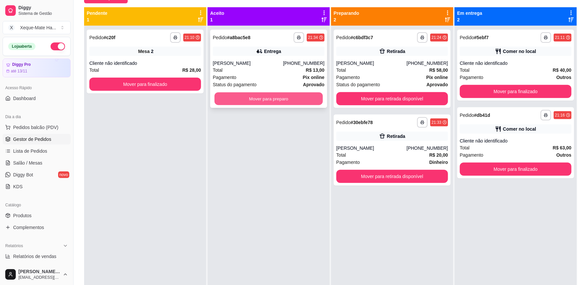
click at [304, 98] on button "Mover para preparo" at bounding box center [269, 98] width 108 height 13
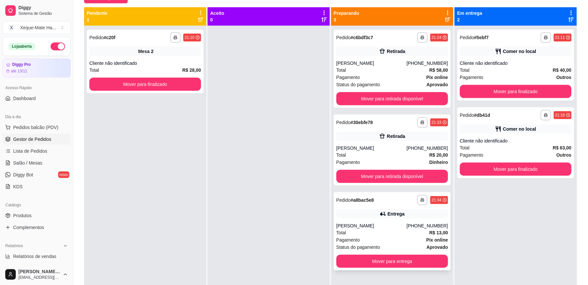
click at [391, 231] on div "Total R$ 13,00" at bounding box center [393, 232] width 112 height 7
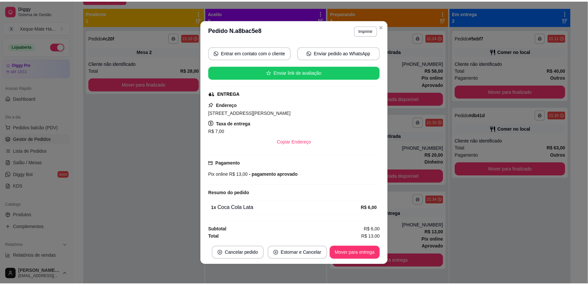
scroll to position [108, 0]
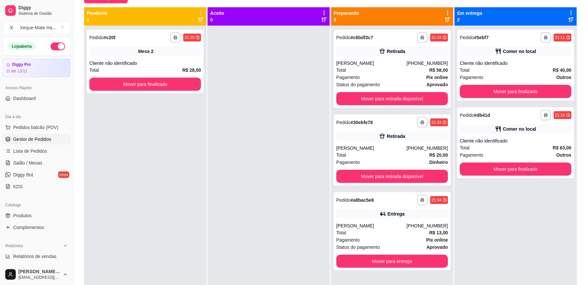
click at [282, 161] on div at bounding box center [269, 168] width 122 height 285
click at [390, 258] on button "Mover para entrega" at bounding box center [392, 261] width 108 height 13
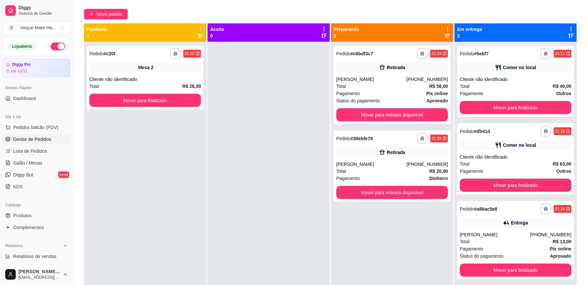
scroll to position [68, 0]
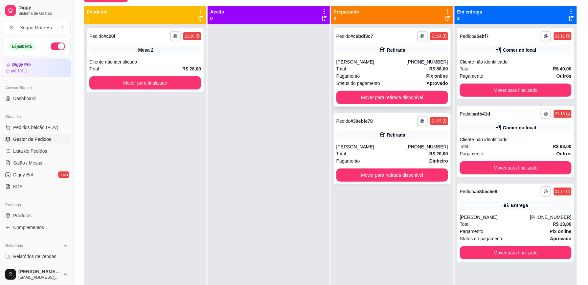
click at [409, 78] on div "Pagamento Pix online" at bounding box center [393, 75] width 112 height 7
click at [385, 95] on button "Mover para retirada disponível" at bounding box center [392, 97] width 108 height 13
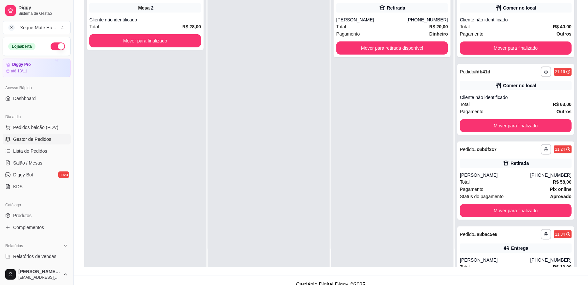
scroll to position [100, 0]
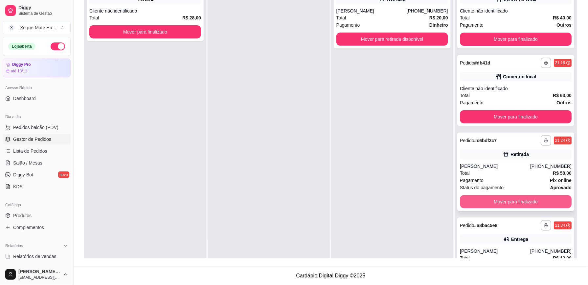
click at [546, 200] on button "Mover para finalizado" at bounding box center [516, 201] width 112 height 13
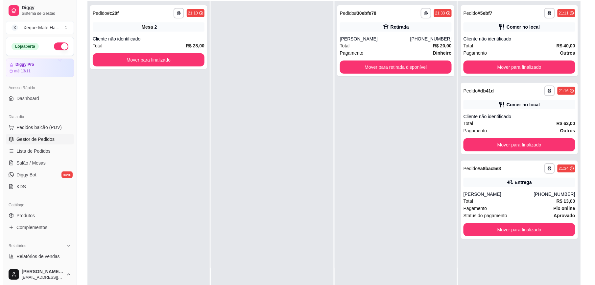
scroll to position [69, 0]
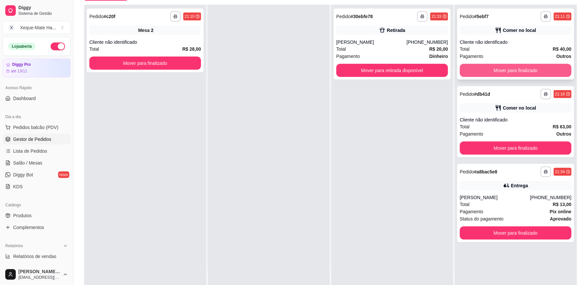
click at [549, 70] on button "Mover para finalizado" at bounding box center [516, 70] width 112 height 13
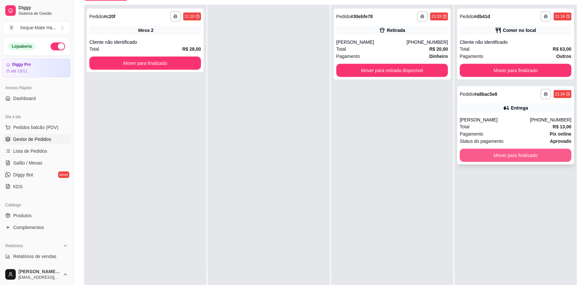
click at [517, 155] on button "Mover para finalizado" at bounding box center [516, 155] width 112 height 13
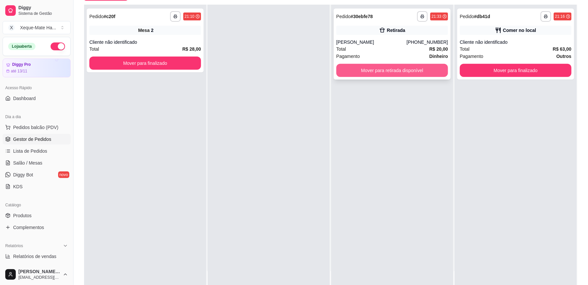
click at [423, 69] on button "Mover para retirada disponível" at bounding box center [393, 70] width 112 height 13
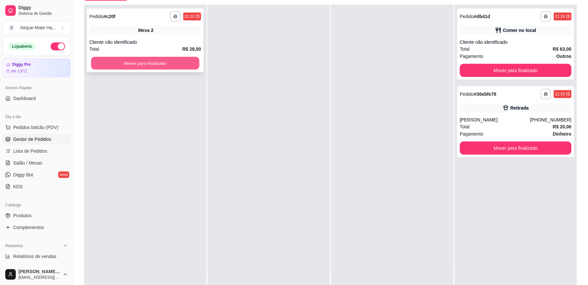
click at [167, 62] on button "Mover para finalizado" at bounding box center [145, 63] width 108 height 13
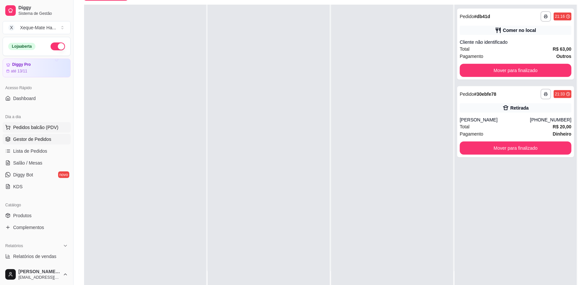
click at [57, 126] on button "Pedidos balcão (PDV)" at bounding box center [37, 127] width 68 height 11
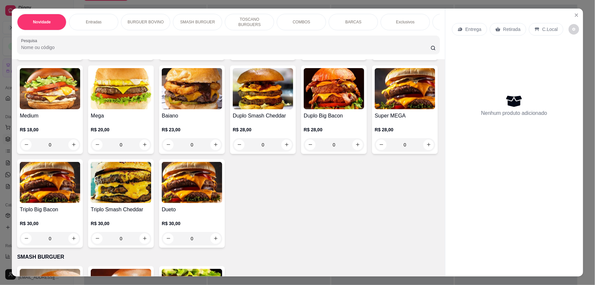
scroll to position [365, 0]
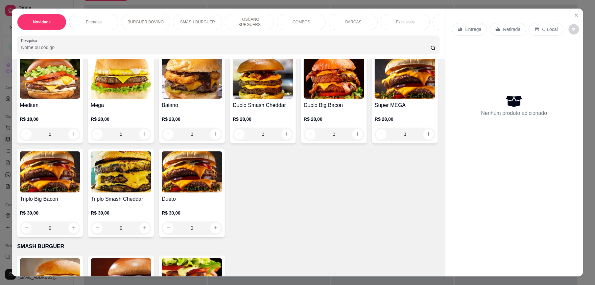
click at [426, 43] on icon "increase-product-quantity" at bounding box center [428, 40] width 5 height 5
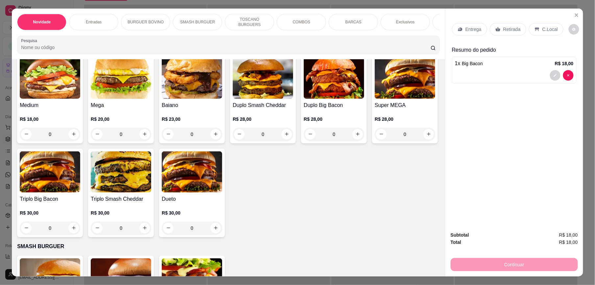
type input "1"
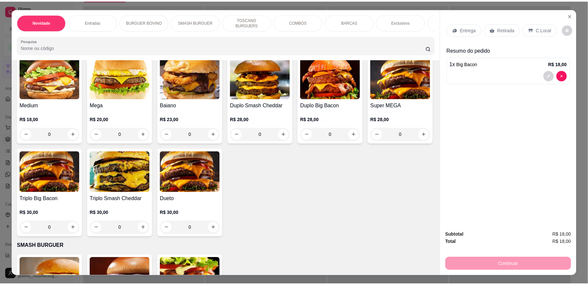
scroll to position [366, 0]
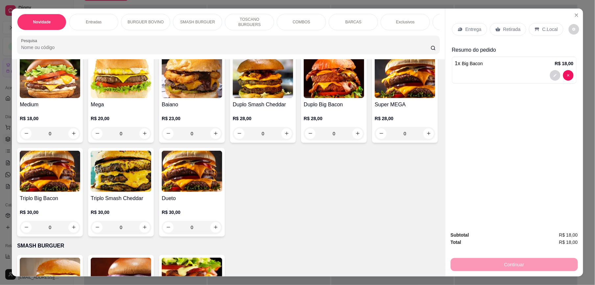
click at [511, 30] on p "Retirada" at bounding box center [511, 29] width 17 height 7
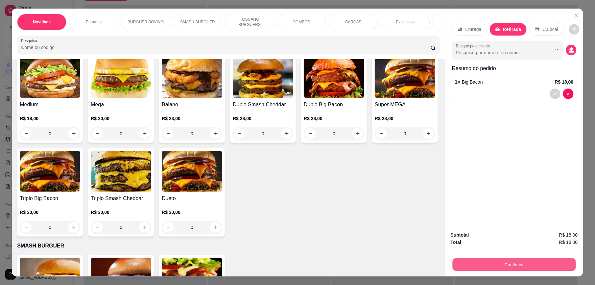
click at [515, 265] on button "Continuar" at bounding box center [514, 264] width 123 height 13
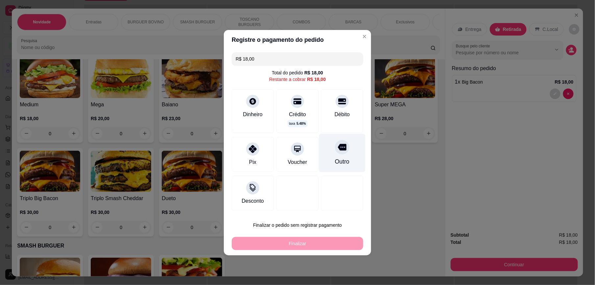
click at [337, 157] on div "Outro" at bounding box center [342, 161] width 14 height 9
type input "R$ 0,00"
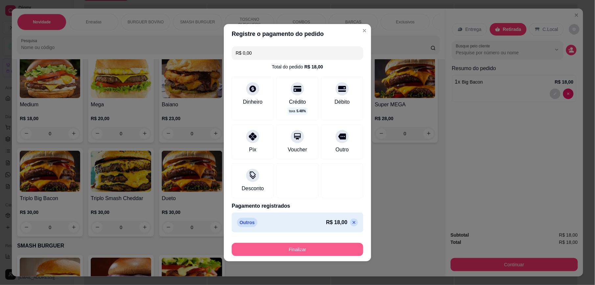
click at [314, 246] on button "Finalizar" at bounding box center [297, 249] width 131 height 13
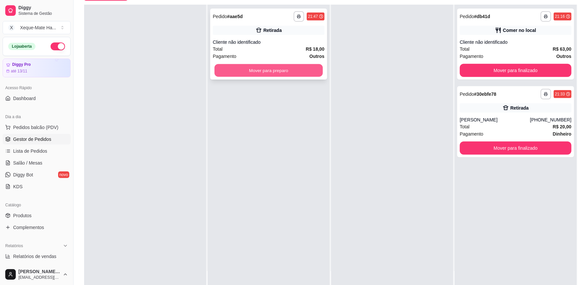
click at [308, 72] on button "Mover para preparo" at bounding box center [269, 70] width 108 height 13
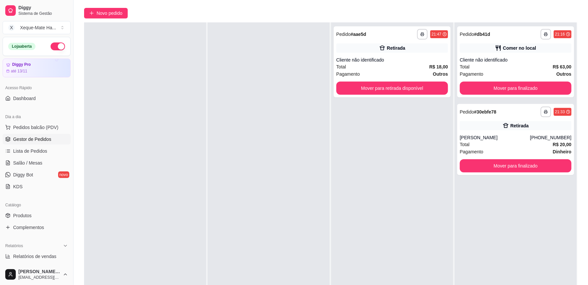
scroll to position [50, 0]
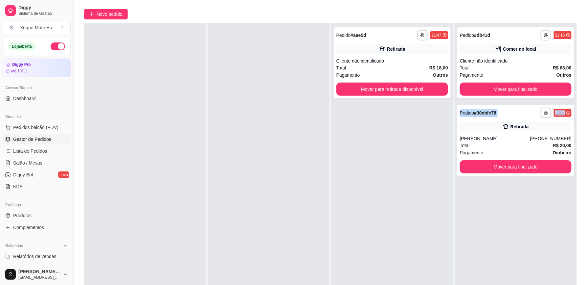
drag, startPoint x: 571, startPoint y: 111, endPoint x: 577, endPoint y: 95, distance: 16.5
click at [577, 95] on div "**********" at bounding box center [331, 165] width 494 height 285
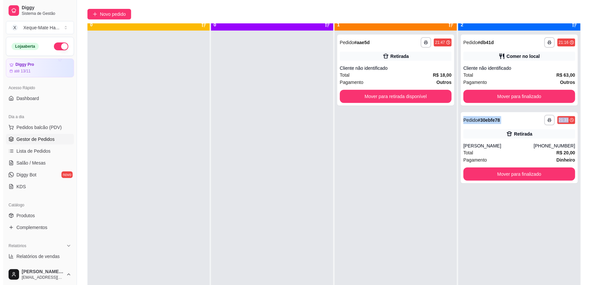
scroll to position [0, 0]
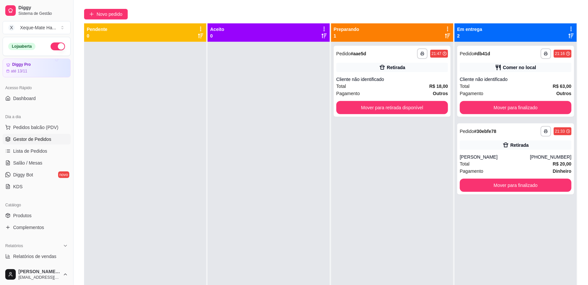
click at [366, 158] on div "**********" at bounding box center [392, 184] width 122 height 285
click at [32, 127] on span "Pedidos balcão (PDV)" at bounding box center [35, 127] width 45 height 7
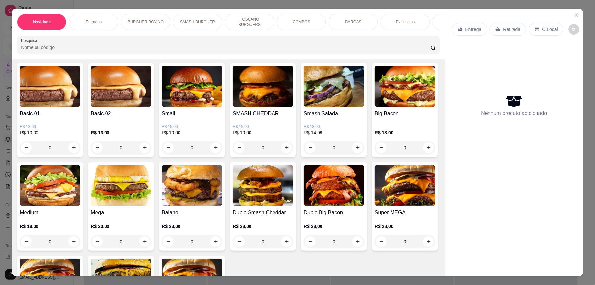
scroll to position [290, 0]
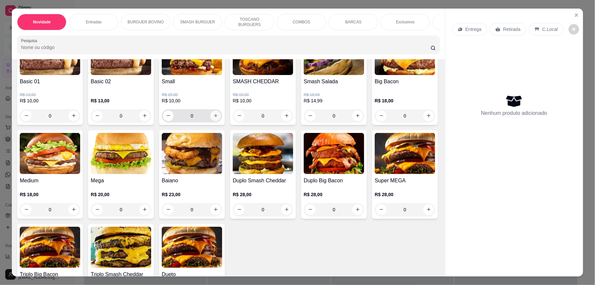
click at [214, 118] on icon "increase-product-quantity" at bounding box center [216, 116] width 4 height 4
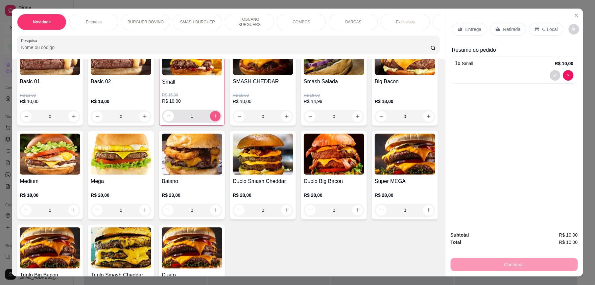
click at [214, 118] on icon "increase-product-quantity" at bounding box center [216, 116] width 4 height 4
type input "2"
click at [285, 118] on icon "increase-product-quantity" at bounding box center [287, 117] width 4 height 4
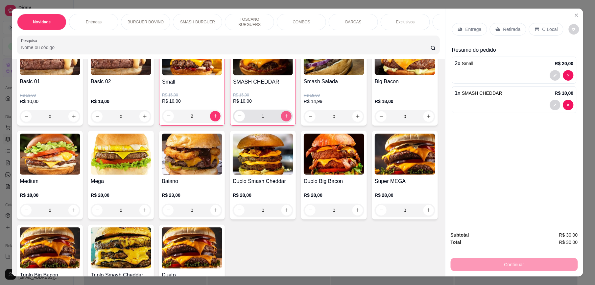
type input "1"
click at [552, 30] on p "C.Local" at bounding box center [549, 29] width 15 height 7
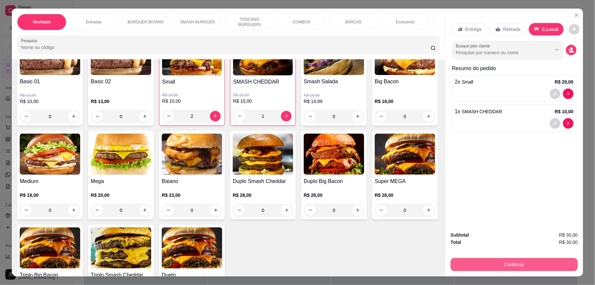
click at [538, 264] on button "Continuar" at bounding box center [514, 264] width 127 height 13
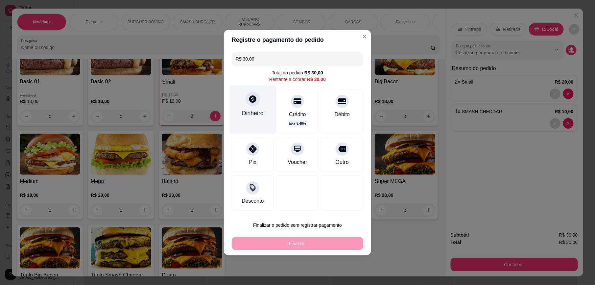
click at [251, 113] on div "Dinheiro" at bounding box center [253, 113] width 22 height 9
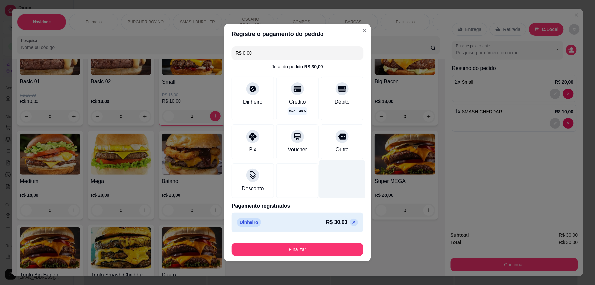
type input "R$ 0,00"
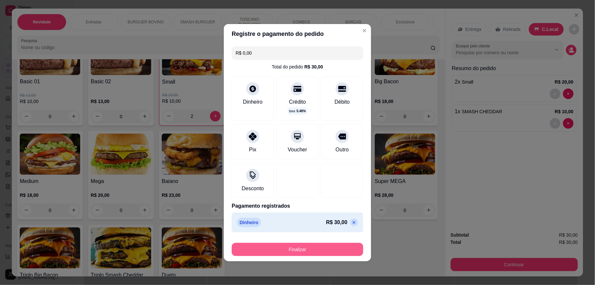
click at [300, 250] on button "Finalizar" at bounding box center [297, 249] width 131 height 13
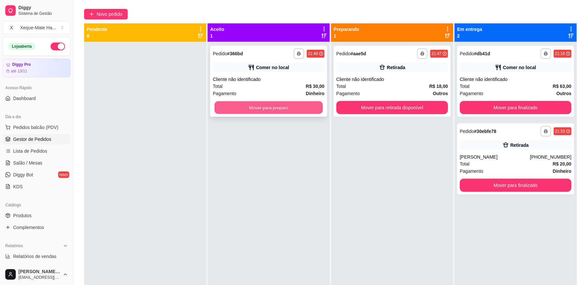
click at [288, 111] on button "Mover para preparo" at bounding box center [269, 107] width 108 height 13
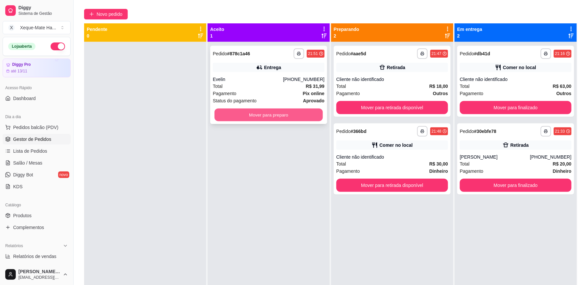
click at [287, 113] on button "Mover para preparo" at bounding box center [269, 114] width 108 height 13
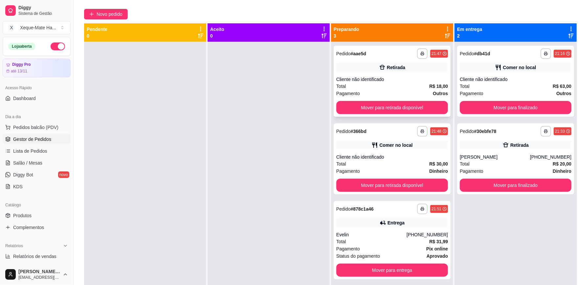
click at [400, 81] on div "Cliente não identificado" at bounding box center [393, 79] width 112 height 7
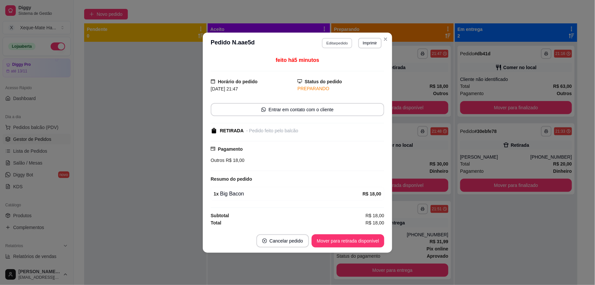
click at [340, 42] on button "Editar pedido" at bounding box center [337, 43] width 31 height 10
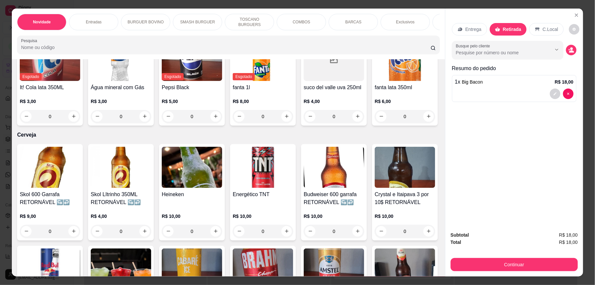
scroll to position [1723, 0]
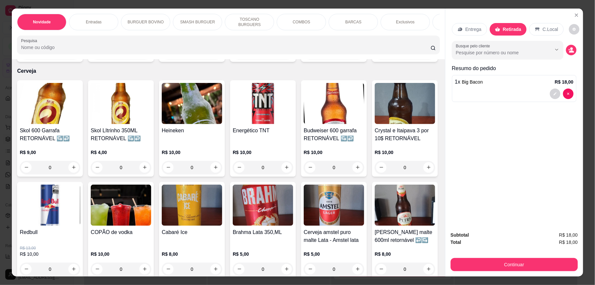
click at [426, 55] on icon "increase-product-quantity" at bounding box center [428, 52] width 5 height 5
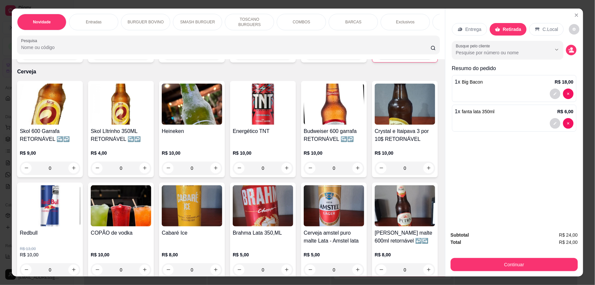
type input "1"
click at [512, 264] on button "Continuar" at bounding box center [514, 264] width 127 height 13
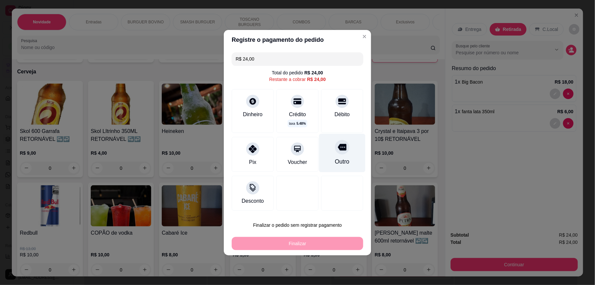
drag, startPoint x: 338, startPoint y: 150, endPoint x: 332, endPoint y: 156, distance: 8.4
click at [338, 152] on div at bounding box center [342, 147] width 14 height 14
type input "R$ 0,00"
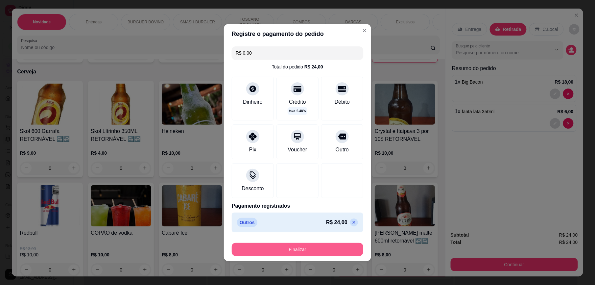
click at [306, 248] on button "Finalizar" at bounding box center [297, 249] width 131 height 13
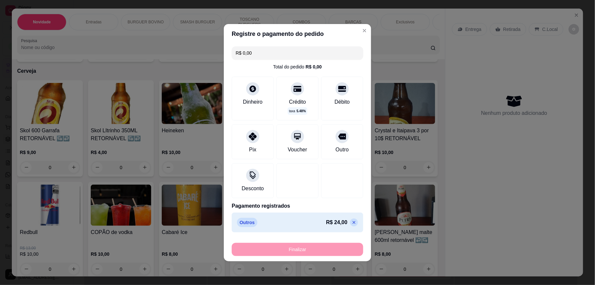
type input "0"
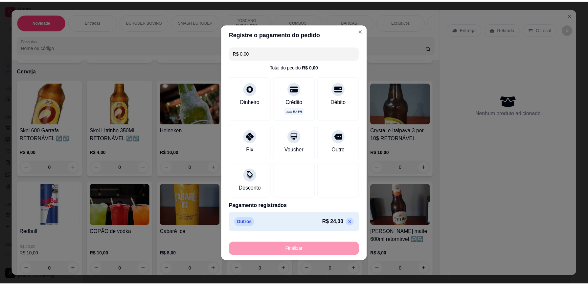
scroll to position [1723, 0]
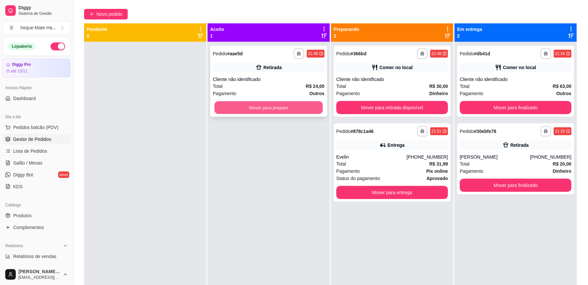
click at [287, 105] on button "Mover para preparo" at bounding box center [269, 107] width 108 height 13
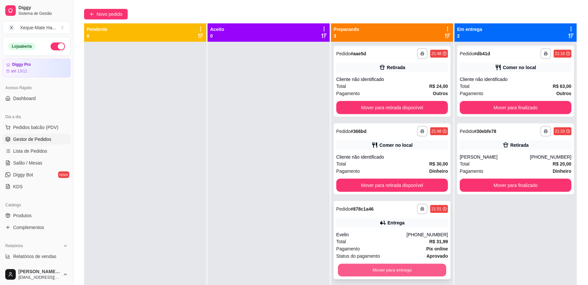
click at [382, 267] on button "Mover para entrega" at bounding box center [392, 270] width 108 height 13
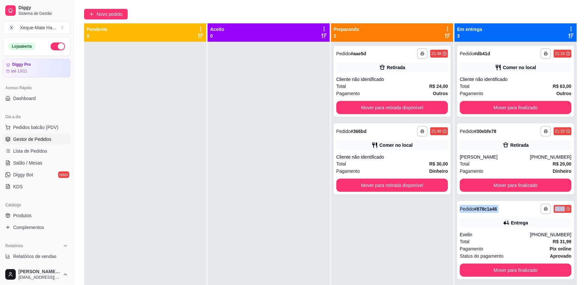
drag, startPoint x: 588, startPoint y: 173, endPoint x: 593, endPoint y: 204, distance: 31.6
click at [588, 204] on html "**********" at bounding box center [294, 92] width 588 height 285
click at [346, 230] on div "**********" at bounding box center [392, 184] width 122 height 285
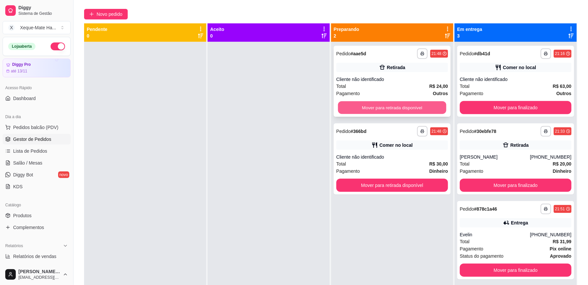
click at [424, 107] on button "Mover para retirada disponível" at bounding box center [392, 107] width 108 height 13
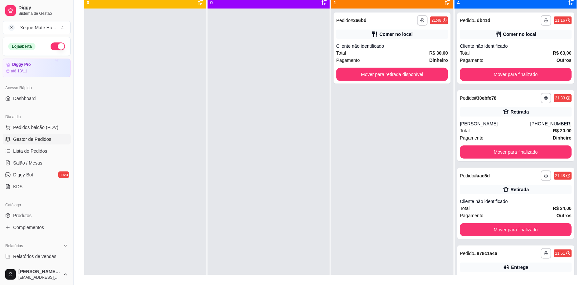
scroll to position [100, 0]
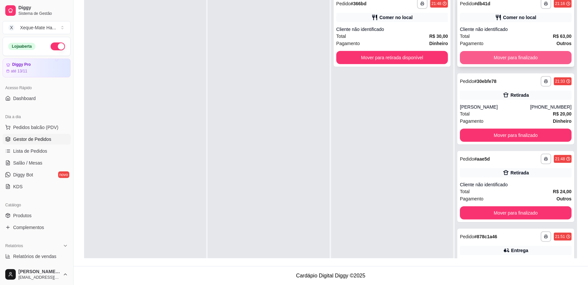
click at [545, 59] on button "Mover para finalizado" at bounding box center [516, 57] width 112 height 13
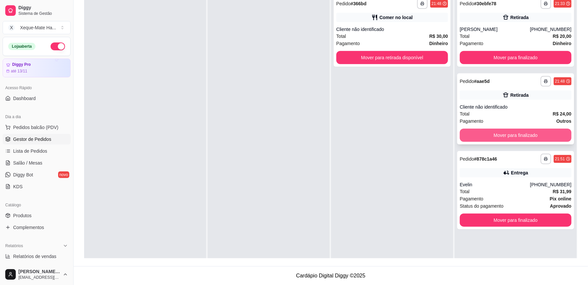
click at [518, 133] on button "Mover para finalizado" at bounding box center [516, 135] width 112 height 13
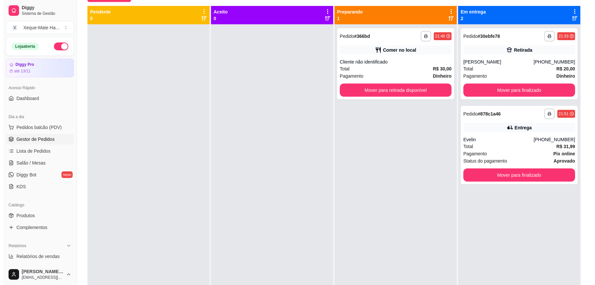
scroll to position [65, 0]
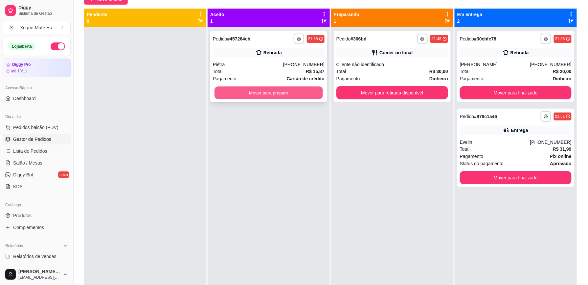
click at [297, 92] on button "Mover para preparo" at bounding box center [269, 92] width 108 height 13
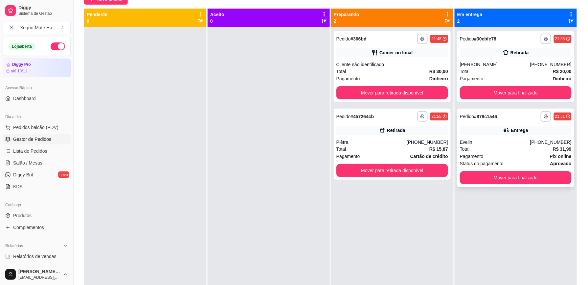
click at [522, 152] on div "Total R$ 31,99" at bounding box center [516, 148] width 112 height 7
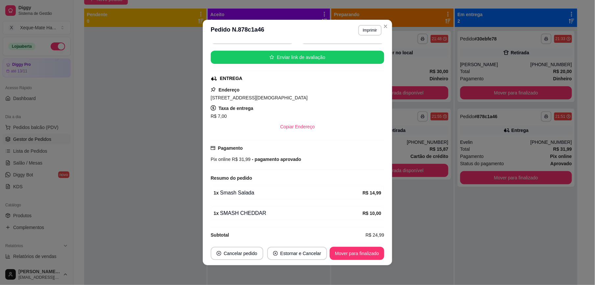
scroll to position [70, 0]
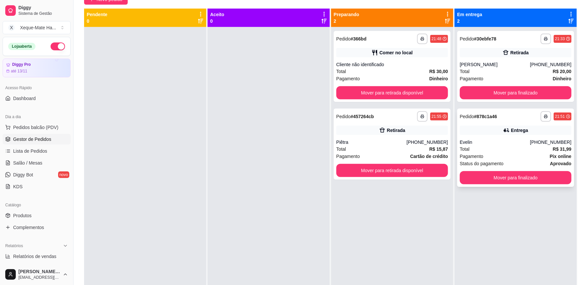
click at [550, 157] on strong "Pix online" at bounding box center [561, 156] width 22 height 5
click at [412, 145] on div "Total R$ 15,87" at bounding box center [393, 148] width 112 height 7
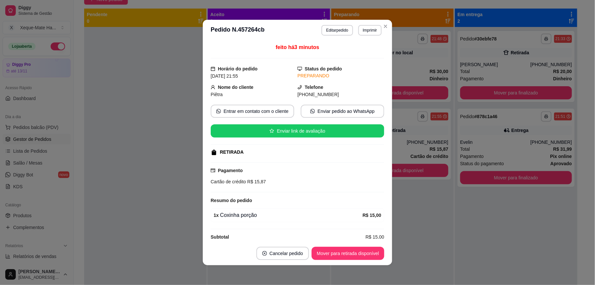
scroll to position [11, 0]
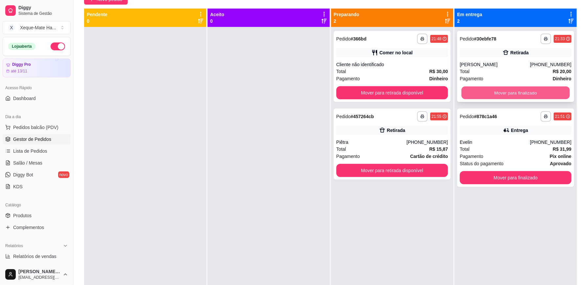
click at [547, 89] on button "Mover para finalizado" at bounding box center [516, 92] width 108 height 13
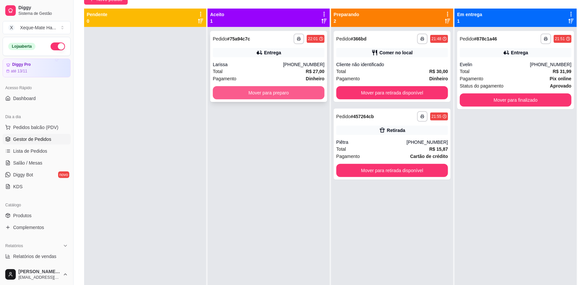
click at [283, 94] on button "Mover para preparo" at bounding box center [269, 92] width 112 height 13
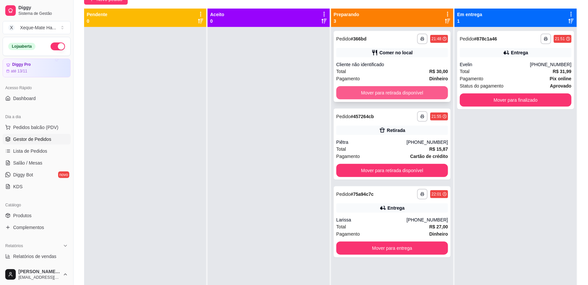
click at [379, 89] on button "Mover para retirada disponível" at bounding box center [393, 92] width 112 height 13
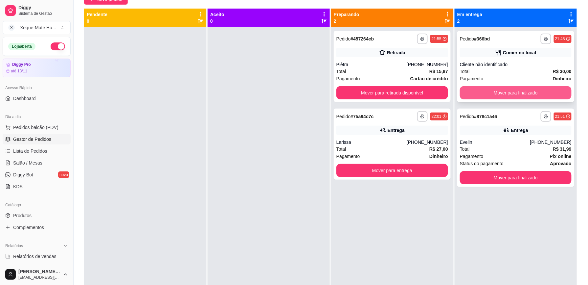
click at [533, 90] on button "Mover para finalizado" at bounding box center [516, 92] width 112 height 13
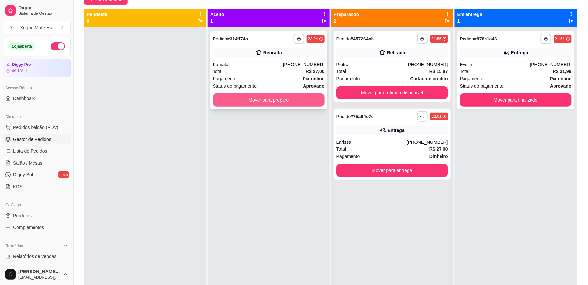
click at [266, 101] on button "Mover para preparo" at bounding box center [269, 99] width 112 height 13
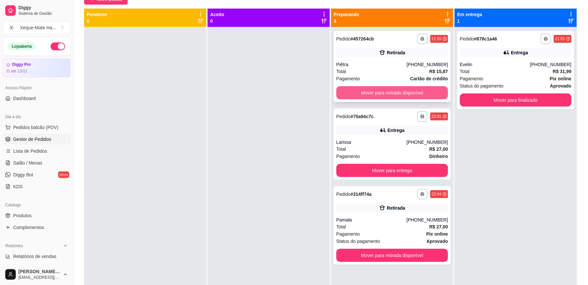
click at [396, 95] on button "Mover para retirada disponível" at bounding box center [393, 92] width 112 height 13
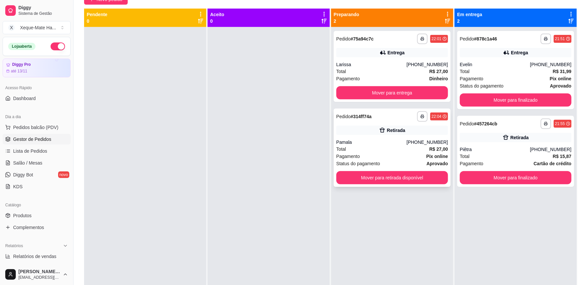
click at [401, 148] on div "Total R$ 27,00" at bounding box center [393, 148] width 112 height 7
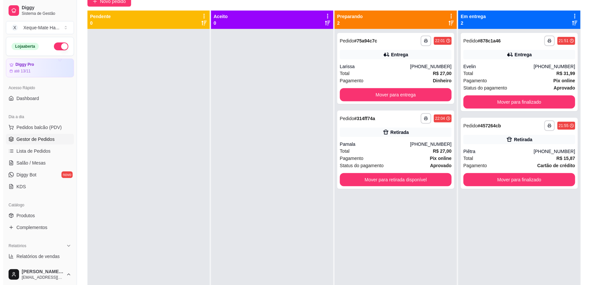
scroll to position [65, 0]
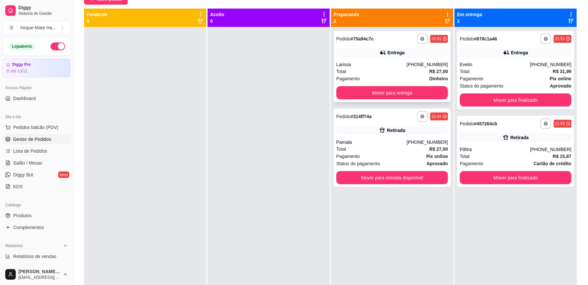
click at [416, 73] on div "Total R$ 27,00" at bounding box center [393, 71] width 112 height 7
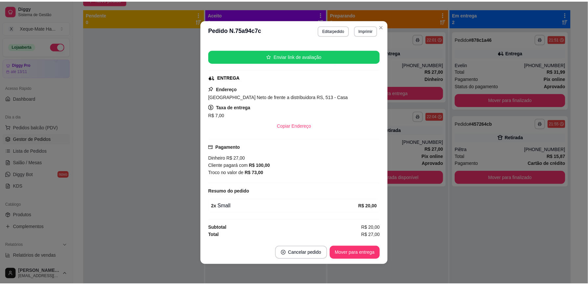
scroll to position [124, 0]
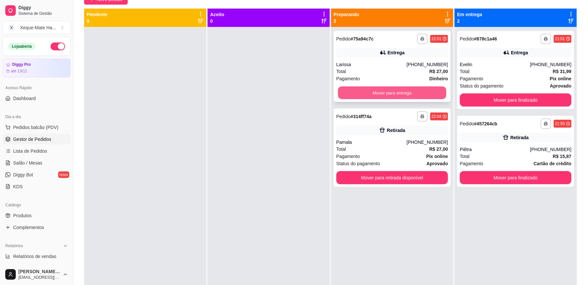
click at [383, 95] on button "Mover para entrega" at bounding box center [392, 92] width 108 height 13
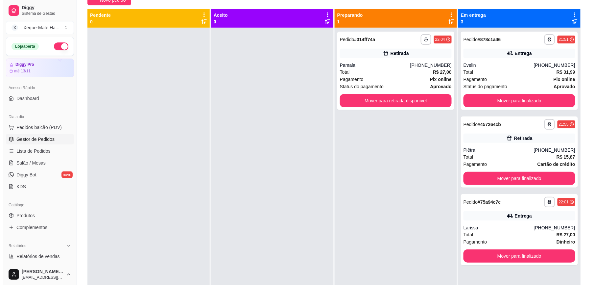
scroll to position [64, 0]
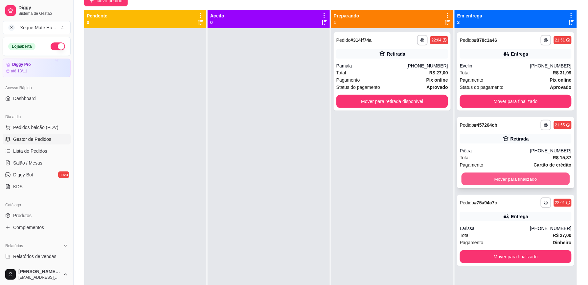
click at [521, 175] on button "Mover para finalizado" at bounding box center [516, 179] width 108 height 13
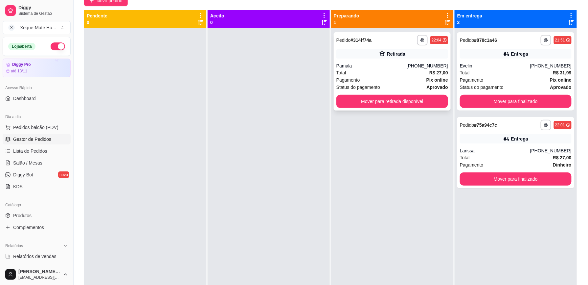
click at [397, 68] on div "Pamala" at bounding box center [372, 65] width 70 height 7
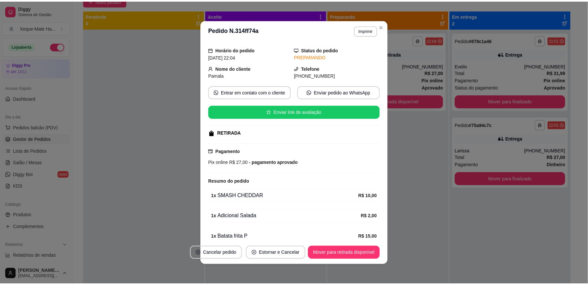
scroll to position [32, 0]
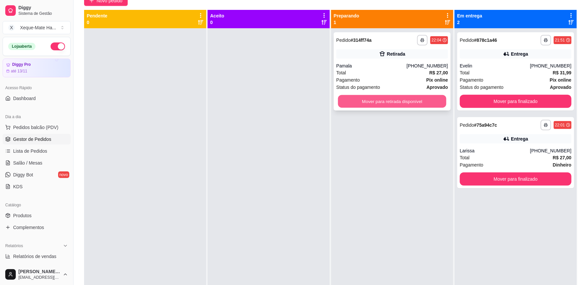
click at [356, 101] on button "Mover para retirada disponível" at bounding box center [392, 101] width 108 height 13
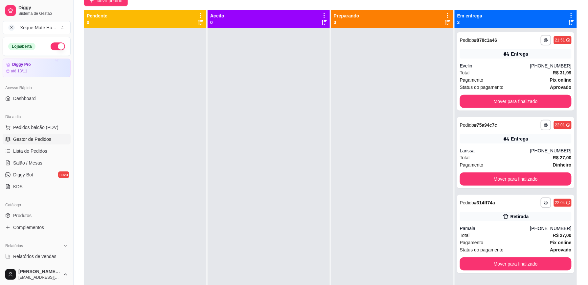
scroll to position [18, 0]
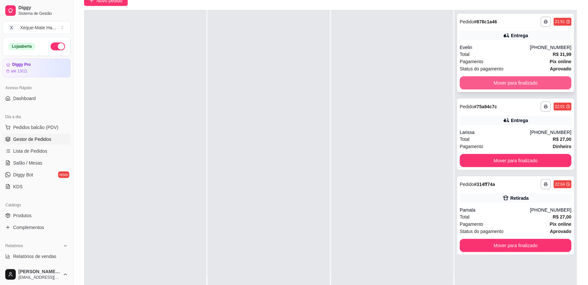
click at [518, 83] on button "Mover para finalizado" at bounding box center [516, 82] width 112 height 13
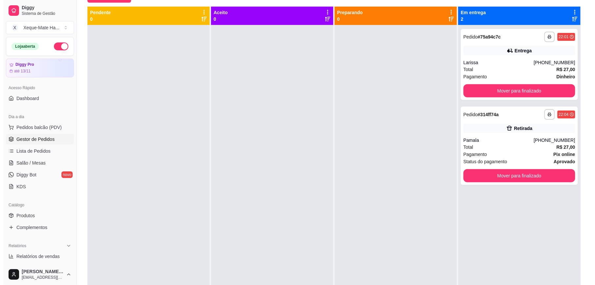
scroll to position [51, 0]
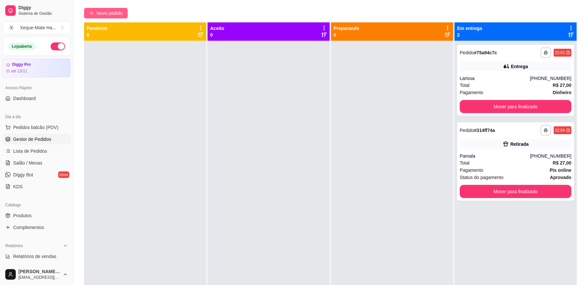
click at [122, 11] on span "Novo pedido" at bounding box center [110, 13] width 26 height 7
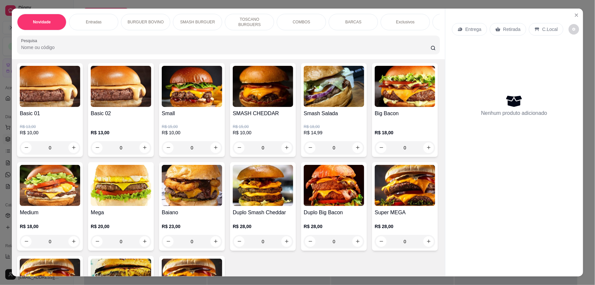
scroll to position [279, 0]
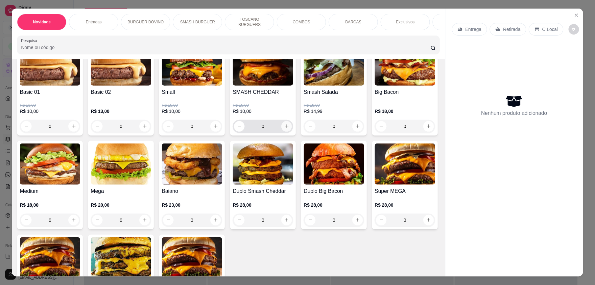
click at [285, 128] on icon "increase-product-quantity" at bounding box center [287, 127] width 4 height 4
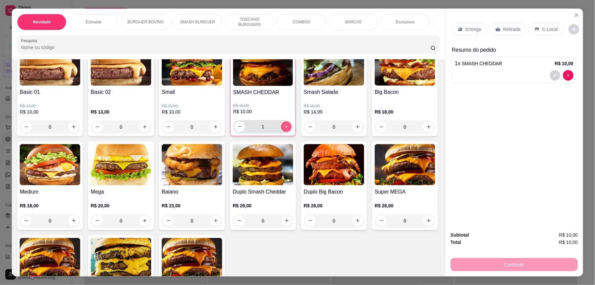
type input "1"
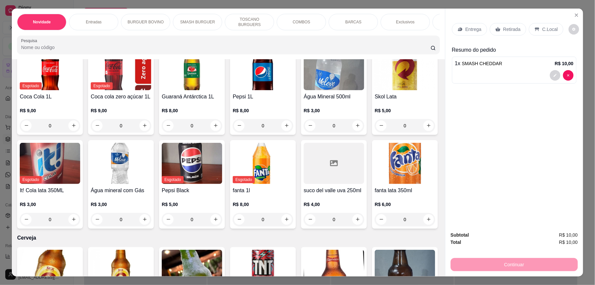
scroll to position [1535, 0]
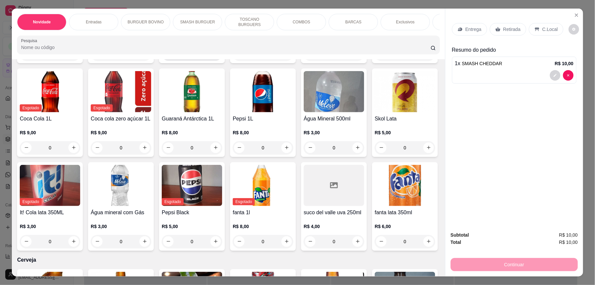
click at [215, 56] on icon "increase-product-quantity" at bounding box center [215, 53] width 5 height 5
type input "1"
click at [542, 28] on p "C.Local" at bounding box center [549, 29] width 15 height 7
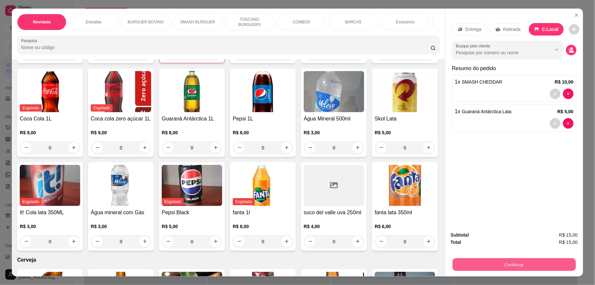
click at [524, 268] on button "Continuar" at bounding box center [514, 264] width 123 height 13
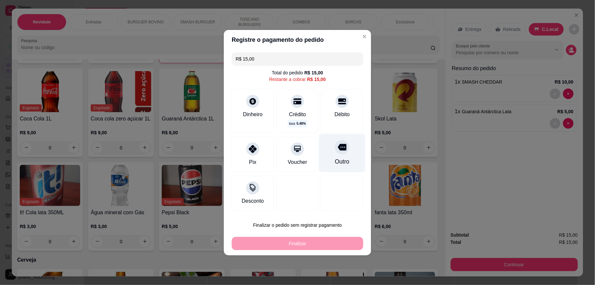
click at [345, 150] on div "Outro" at bounding box center [342, 152] width 46 height 38
type input "R$ 0,00"
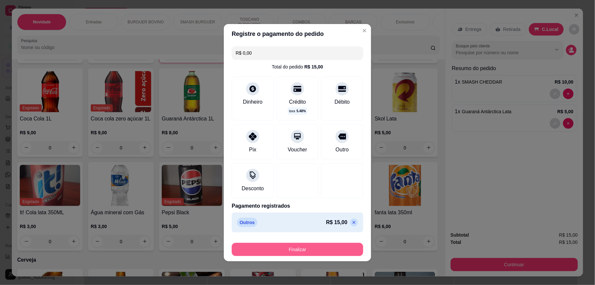
click at [292, 250] on button "Finalizar" at bounding box center [297, 249] width 131 height 13
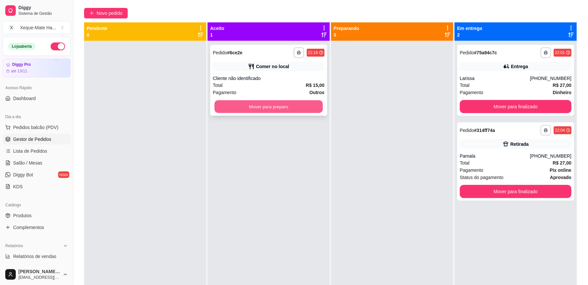
click at [291, 107] on button "Mover para preparo" at bounding box center [269, 106] width 108 height 13
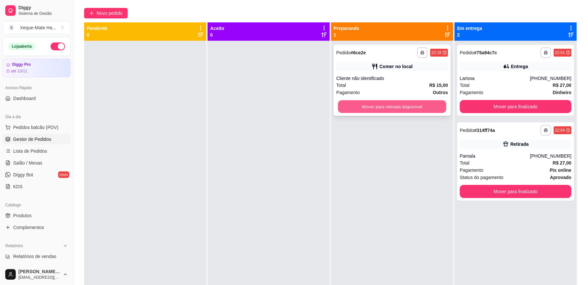
click at [402, 108] on button "Mover para retirada disponível" at bounding box center [392, 106] width 108 height 13
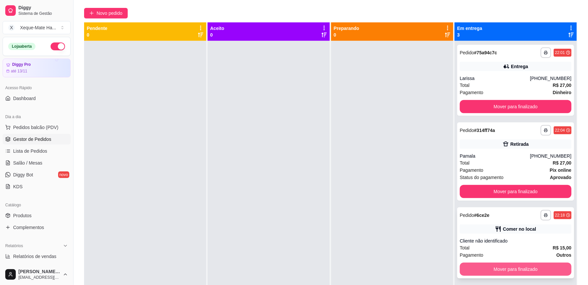
click at [498, 270] on button "Mover para finalizado" at bounding box center [516, 268] width 112 height 13
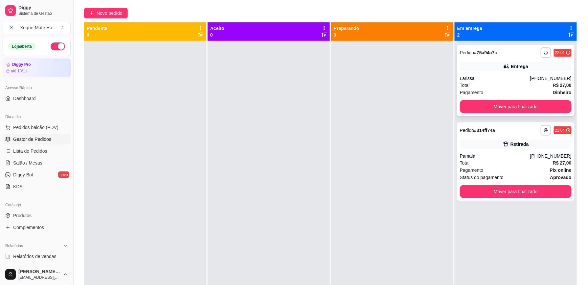
click at [540, 91] on div "Pagamento Dinheiro" at bounding box center [516, 92] width 112 height 7
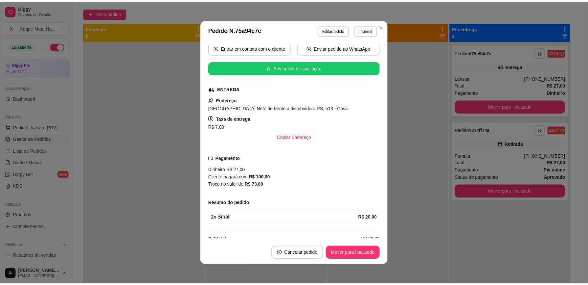
scroll to position [124, 0]
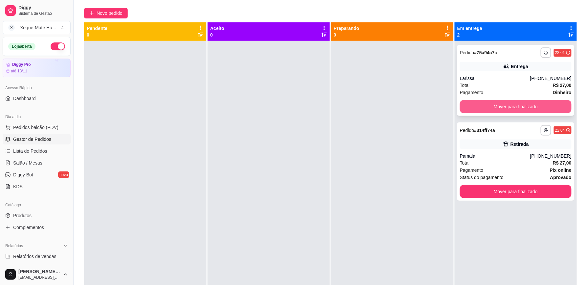
click at [550, 106] on button "Mover para finalizado" at bounding box center [516, 106] width 112 height 13
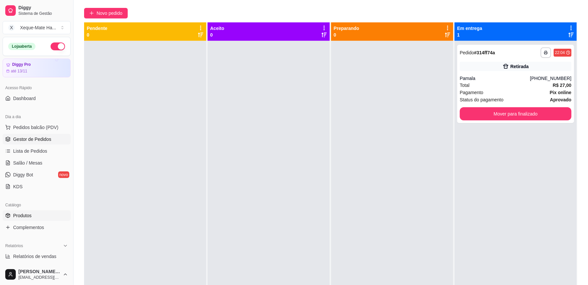
click at [26, 219] on link "Produtos" at bounding box center [37, 215] width 68 height 11
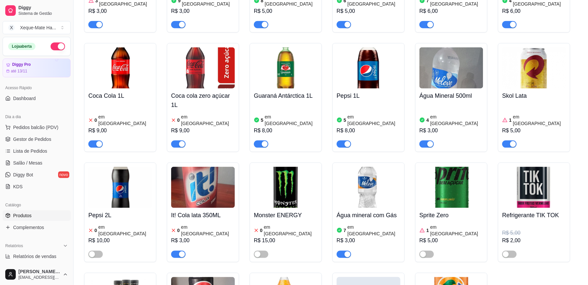
scroll to position [1953, 0]
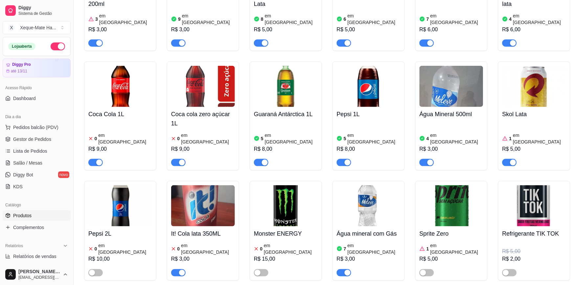
click at [391, 220] on img at bounding box center [369, 205] width 64 height 41
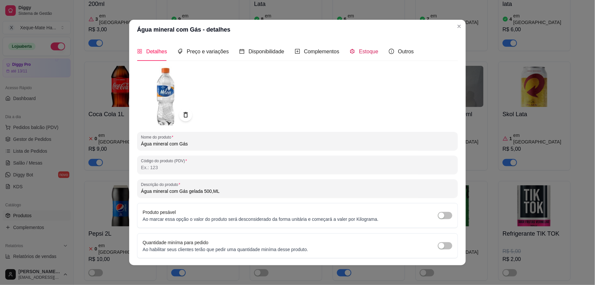
click at [365, 54] on span "Estoque" at bounding box center [368, 52] width 19 height 6
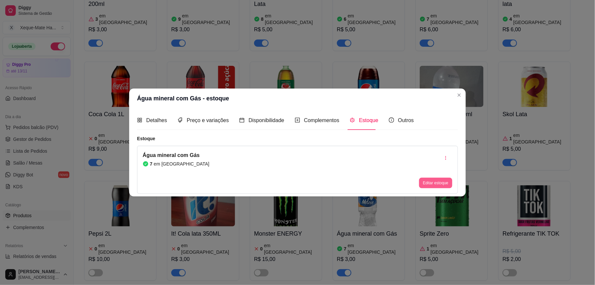
click at [433, 180] on button "Editar estoque" at bounding box center [435, 183] width 33 height 11
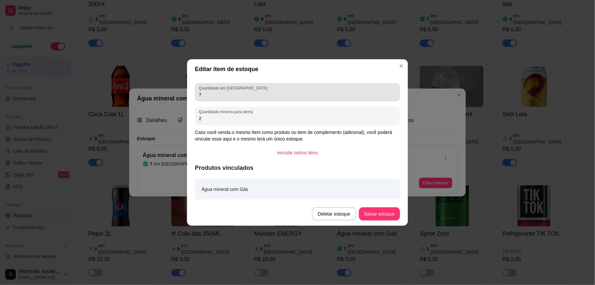
click at [327, 95] on input "7" at bounding box center [297, 94] width 197 height 7
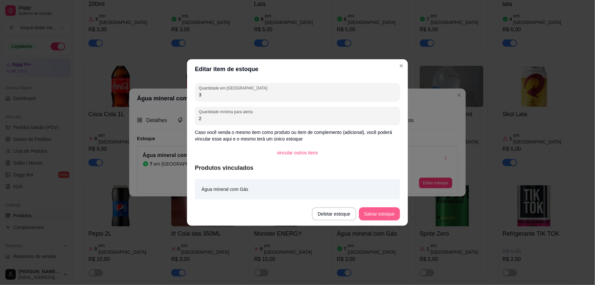
type input "3"
click at [373, 214] on button "Salvar estoque" at bounding box center [379, 213] width 40 height 13
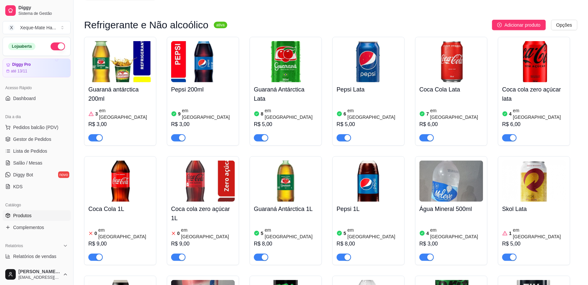
scroll to position [1854, 0]
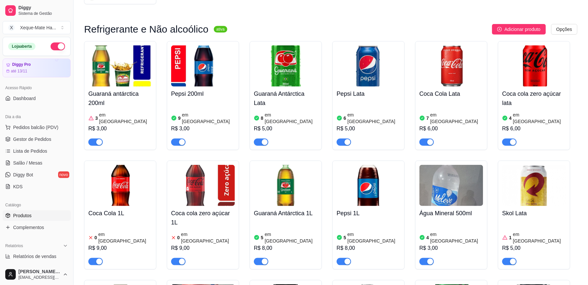
click at [123, 107] on h4 "Guaraná antárctica 200ml" at bounding box center [120, 98] width 64 height 18
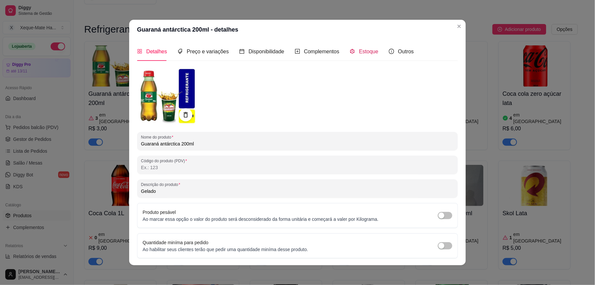
click at [359, 52] on span "Estoque" at bounding box center [368, 52] width 19 height 6
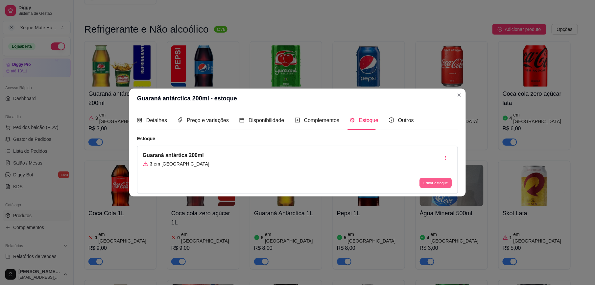
click at [433, 182] on button "Editar estoque" at bounding box center [435, 183] width 32 height 10
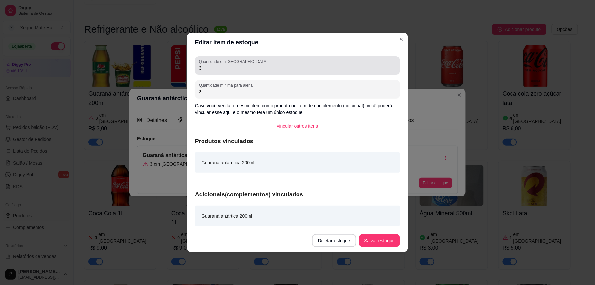
click at [290, 64] on div "3" at bounding box center [297, 65] width 197 height 13
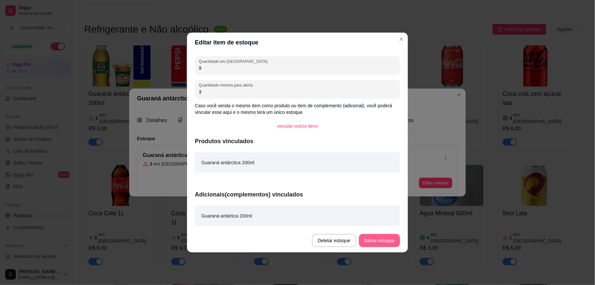
type input "9"
click at [386, 242] on button "Salvar estoque" at bounding box center [379, 240] width 41 height 13
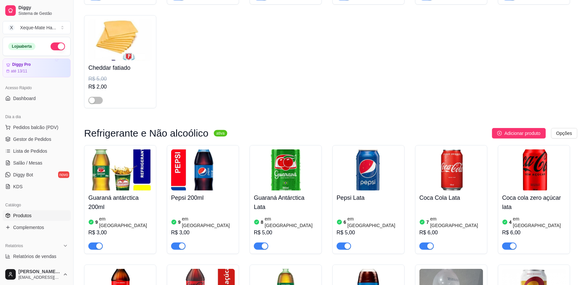
scroll to position [1669, 0]
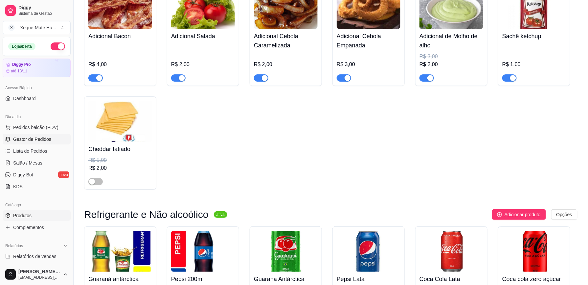
click at [43, 139] on span "Gestor de Pedidos" at bounding box center [32, 139] width 38 height 7
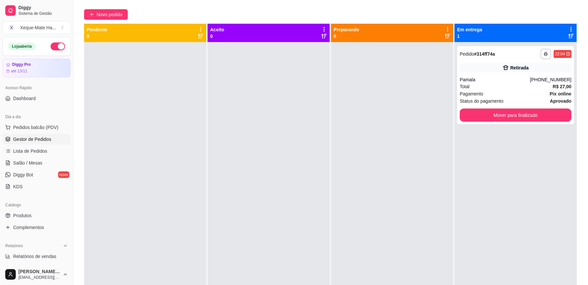
scroll to position [56, 0]
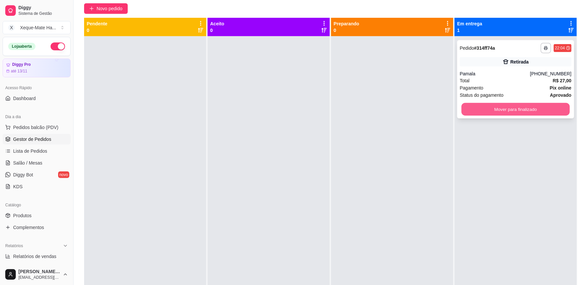
click at [523, 109] on button "Mover para finalizado" at bounding box center [516, 109] width 108 height 13
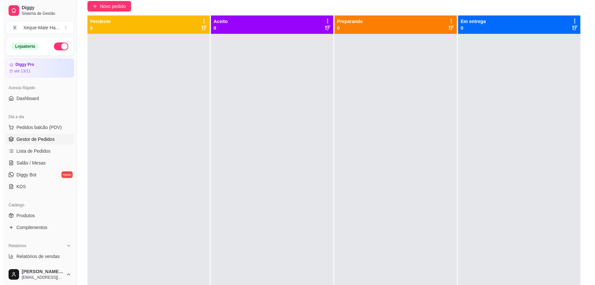
scroll to position [59, 0]
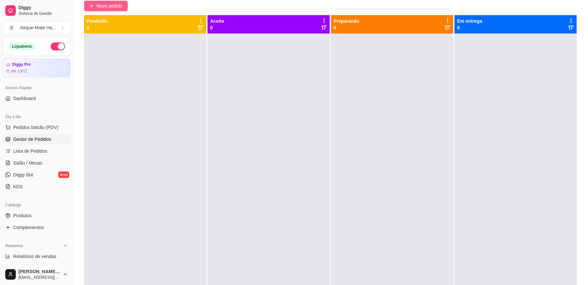
click at [116, 8] on span "Novo pedido" at bounding box center [110, 5] width 26 height 7
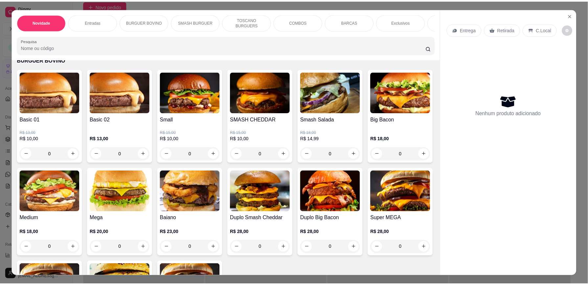
scroll to position [258, 0]
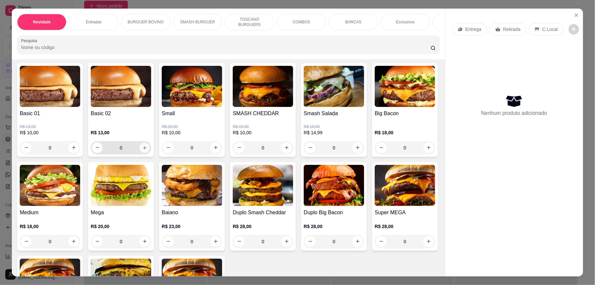
click at [142, 150] on icon "increase-product-quantity" at bounding box center [144, 147] width 5 height 5
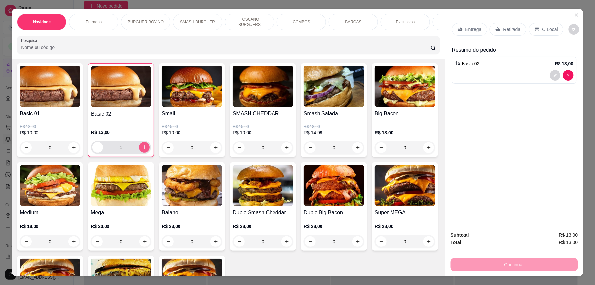
type input "1"
click at [513, 30] on p "Retirada" at bounding box center [511, 29] width 17 height 7
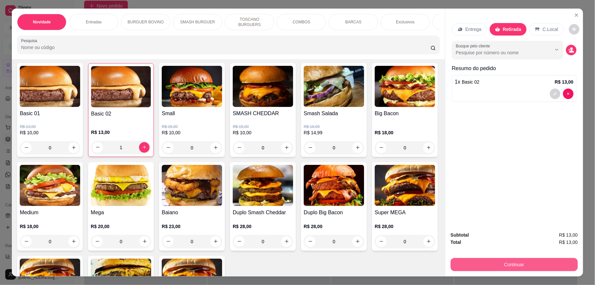
click at [523, 262] on button "Continuar" at bounding box center [514, 264] width 127 height 13
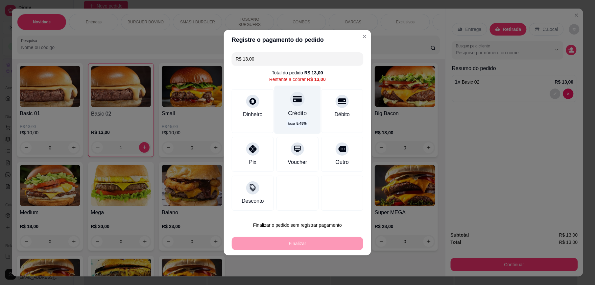
click at [301, 108] on div "Crédito taxa 5.48 %" at bounding box center [297, 109] width 46 height 48
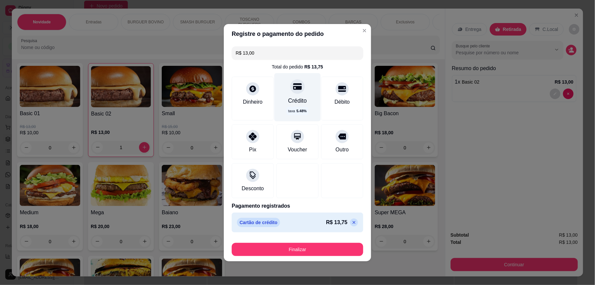
type input "R$ 0,00"
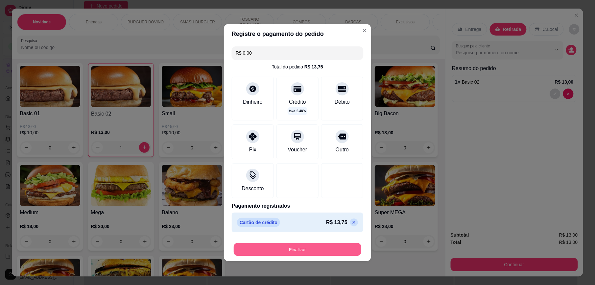
click at [337, 250] on button "Finalizar" at bounding box center [298, 249] width 128 height 13
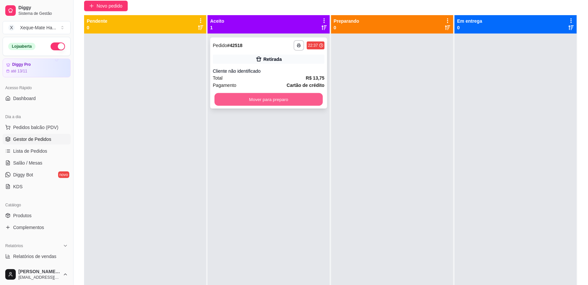
click at [291, 99] on button "Mover para preparo" at bounding box center [269, 99] width 108 height 13
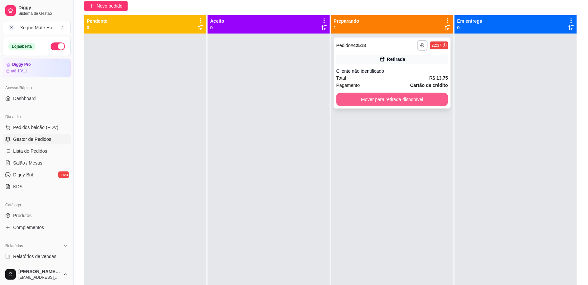
click at [403, 95] on button "Mover para retirada disponível" at bounding box center [393, 99] width 112 height 13
click at [403, 95] on div "Mover para retirada disponível" at bounding box center [393, 99] width 112 height 13
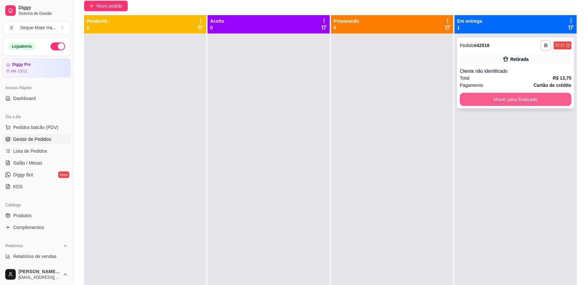
click at [544, 103] on button "Mover para finalizado" at bounding box center [516, 99] width 112 height 13
